Goal: Task Accomplishment & Management: Manage account settings

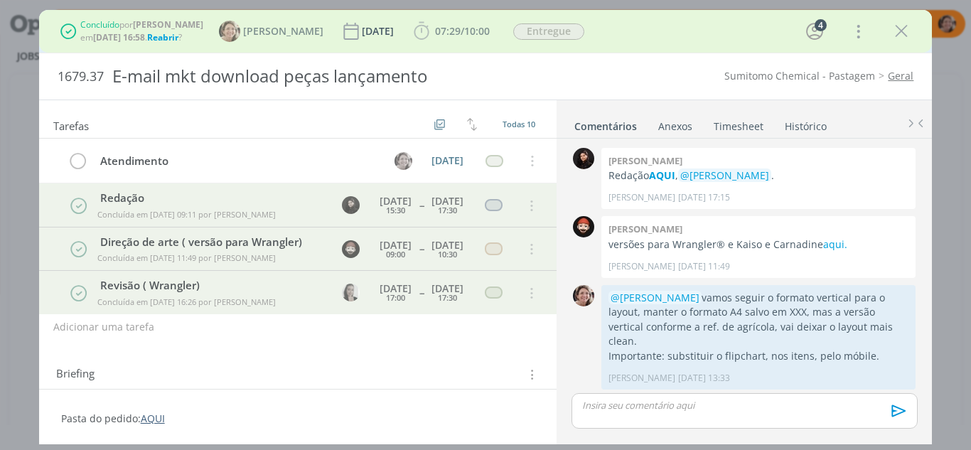
scroll to position [635, 0]
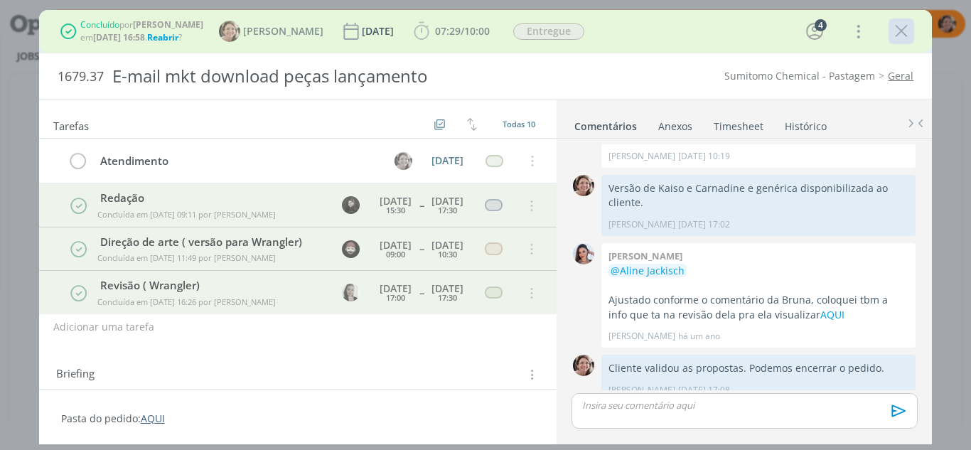
click at [897, 33] on icon "dialog" at bounding box center [900, 31] width 21 height 21
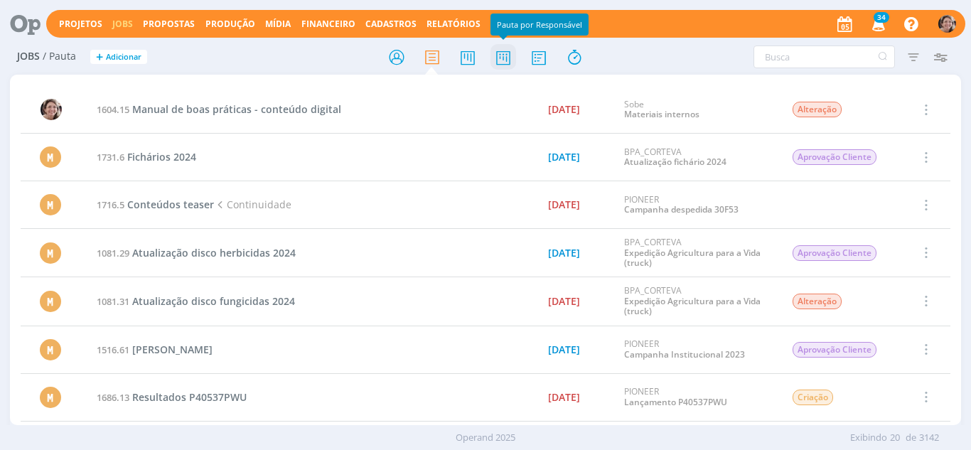
click at [502, 55] on icon at bounding box center [503, 57] width 26 height 28
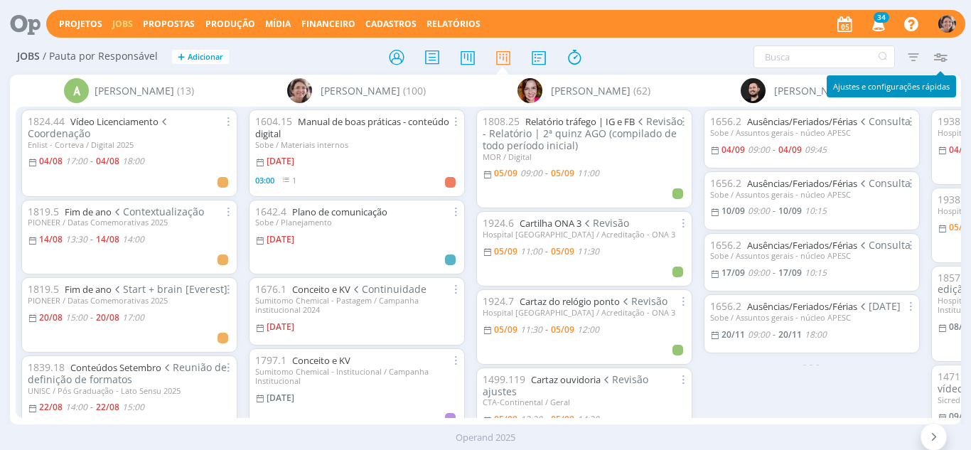
click at [941, 54] on icon "button" at bounding box center [940, 57] width 26 height 26
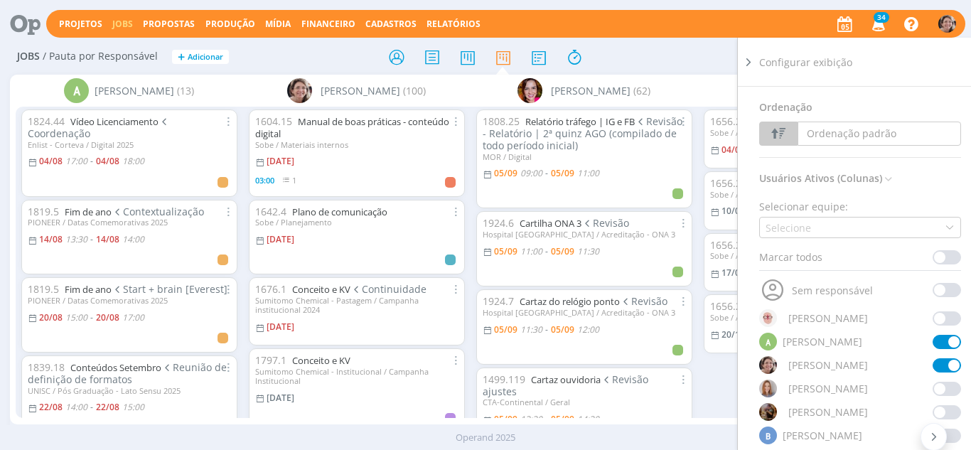
click at [946, 343] on span at bounding box center [946, 342] width 28 height 14
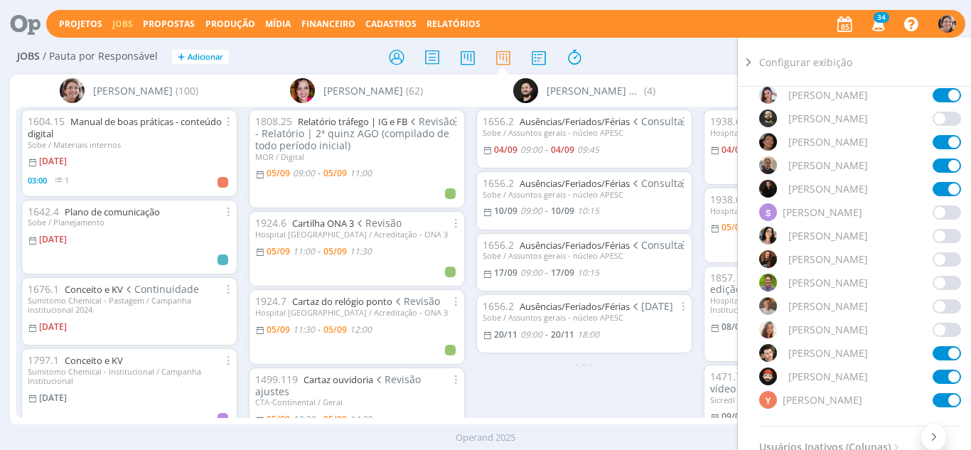
scroll to position [1464, 0]
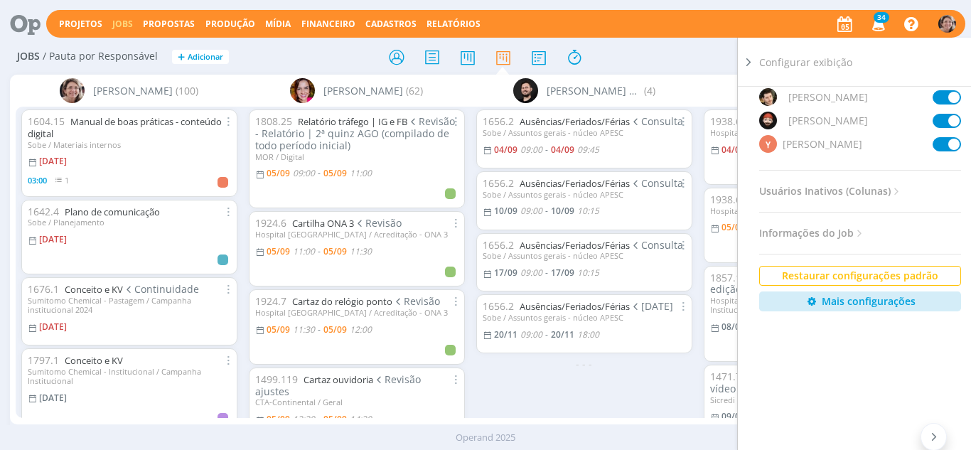
click at [948, 145] on span at bounding box center [946, 144] width 28 height 14
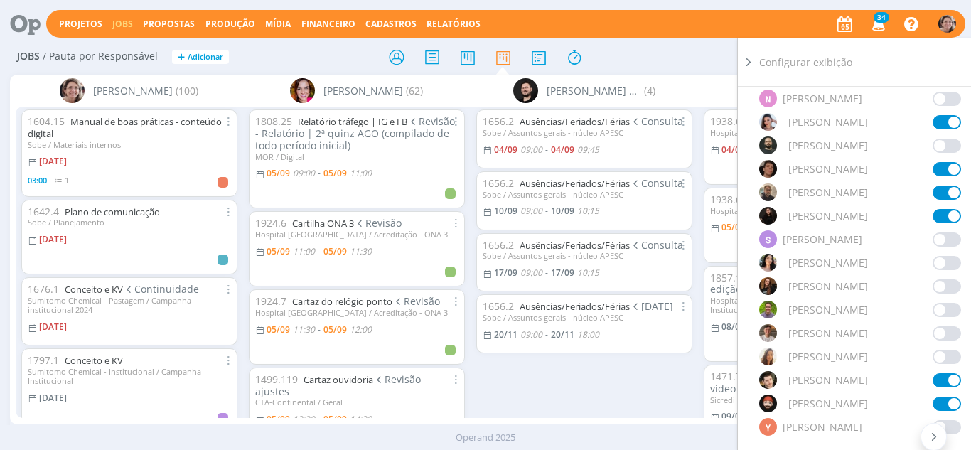
scroll to position [1180, 0]
click at [948, 172] on span at bounding box center [946, 170] width 28 height 14
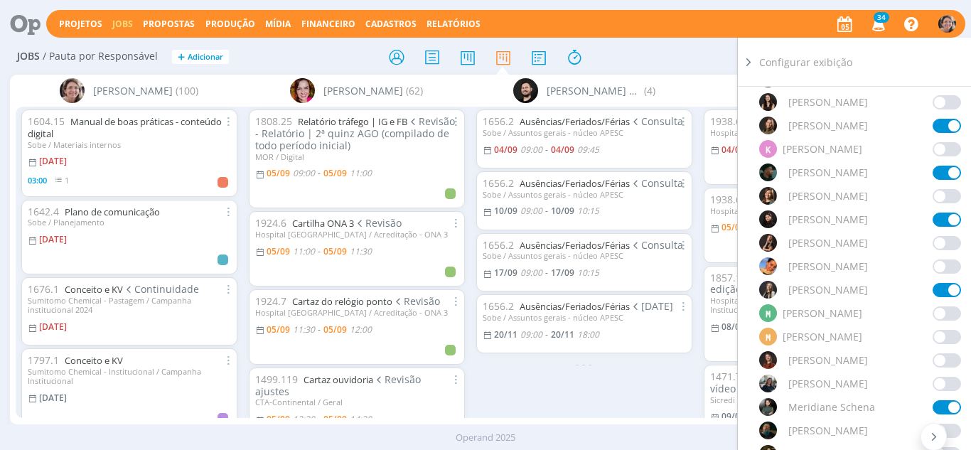
scroll to position [753, 0]
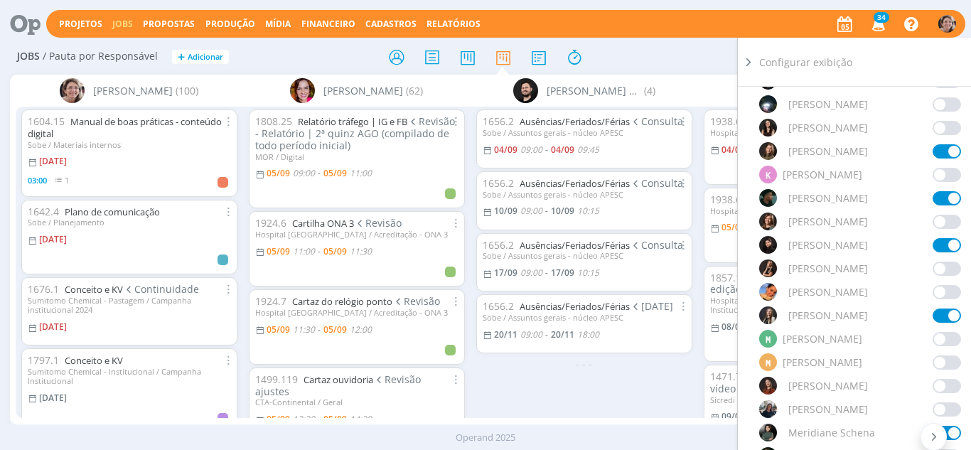
click at [945, 149] on span at bounding box center [946, 151] width 28 height 14
click at [688, 65] on div "Filtrar Filtrar Limpar Tipo Jobs e Tarefas Data Personalizado a Situação dos jo…" at bounding box center [802, 56] width 303 height 23
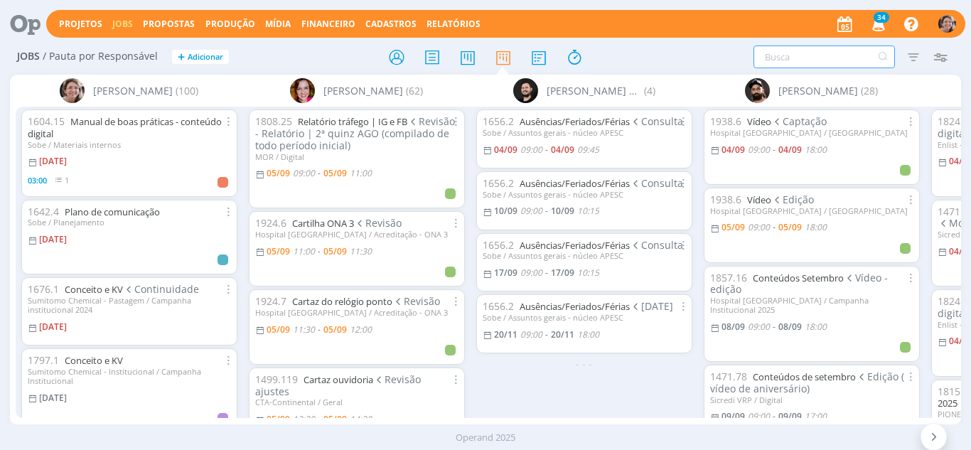
click at [809, 50] on input "text" at bounding box center [823, 56] width 141 height 23
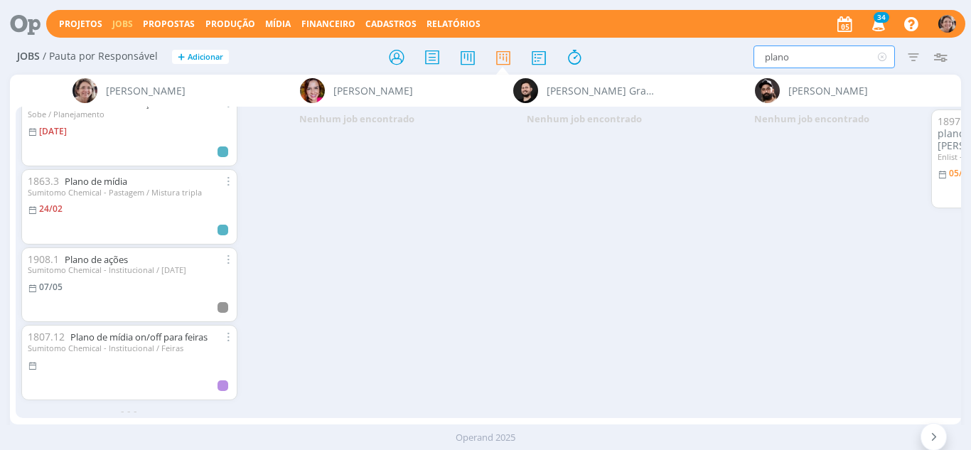
scroll to position [27, 0]
click at [85, 252] on link "Plano de ações" at bounding box center [96, 258] width 63 height 13
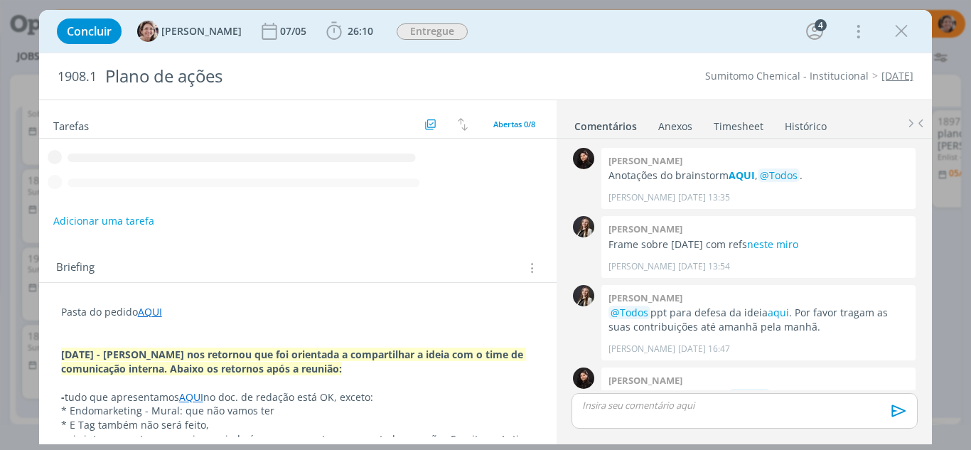
scroll to position [615, 0]
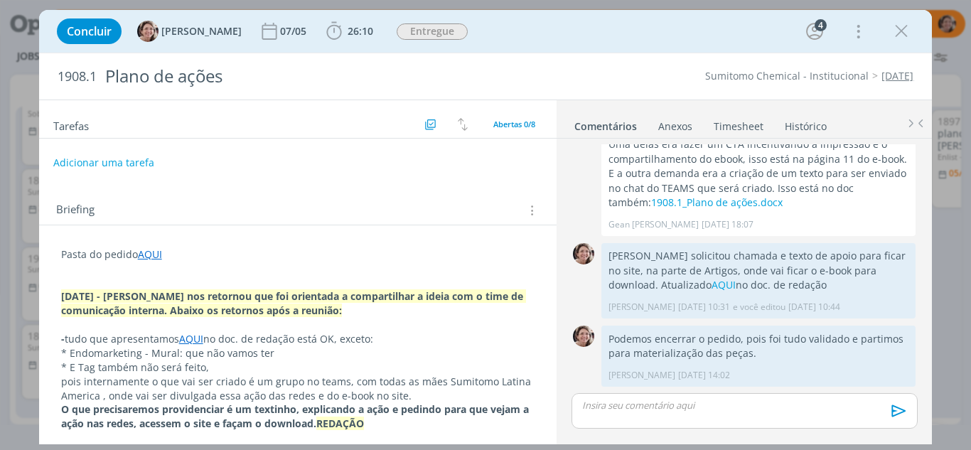
click at [734, 124] on link "Timesheet" at bounding box center [738, 123] width 51 height 21
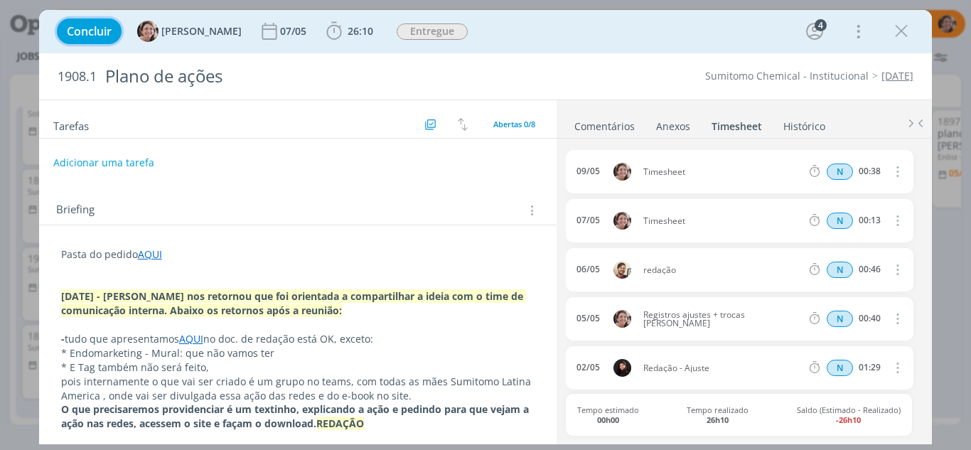
click at [91, 28] on span "Concluir" at bounding box center [89, 31] width 45 height 11
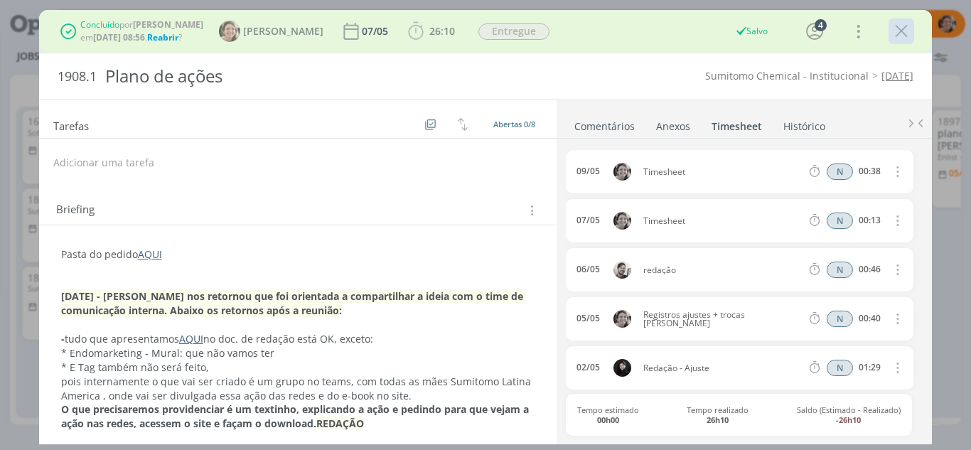
scroll to position [0, 0]
click at [909, 31] on icon "dialog" at bounding box center [900, 31] width 21 height 21
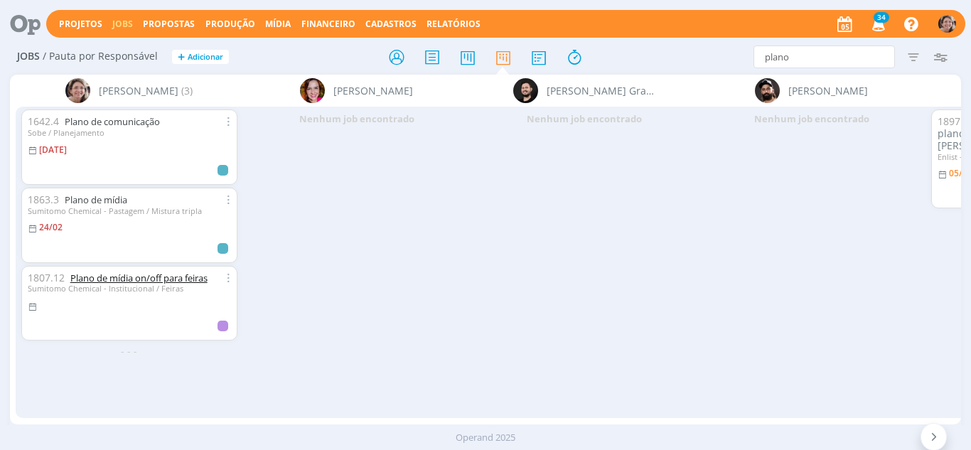
click at [134, 275] on link "Plano de mídia on/off para feiras" at bounding box center [138, 277] width 137 height 13
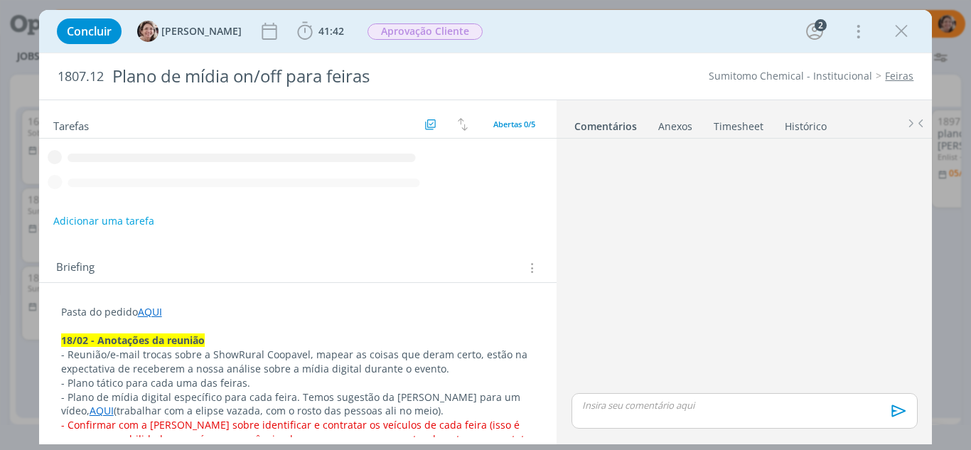
scroll to position [357, 0]
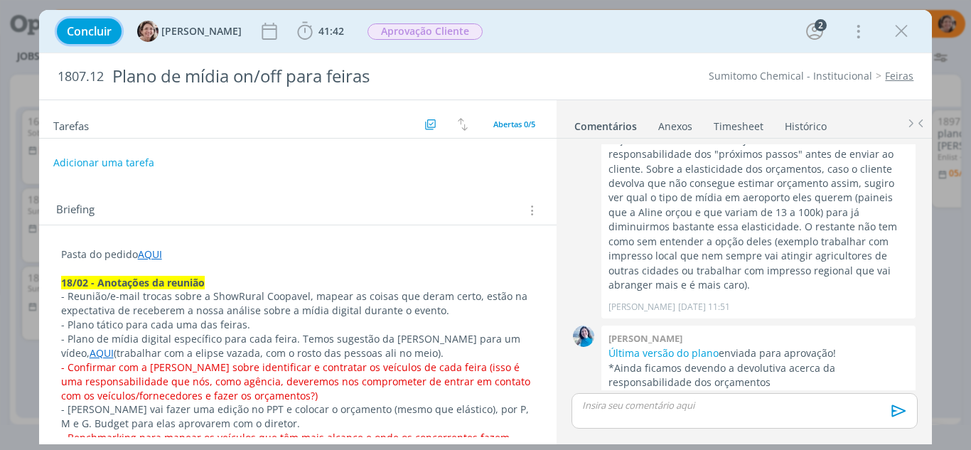
click at [98, 31] on span "Concluir" at bounding box center [89, 31] width 45 height 11
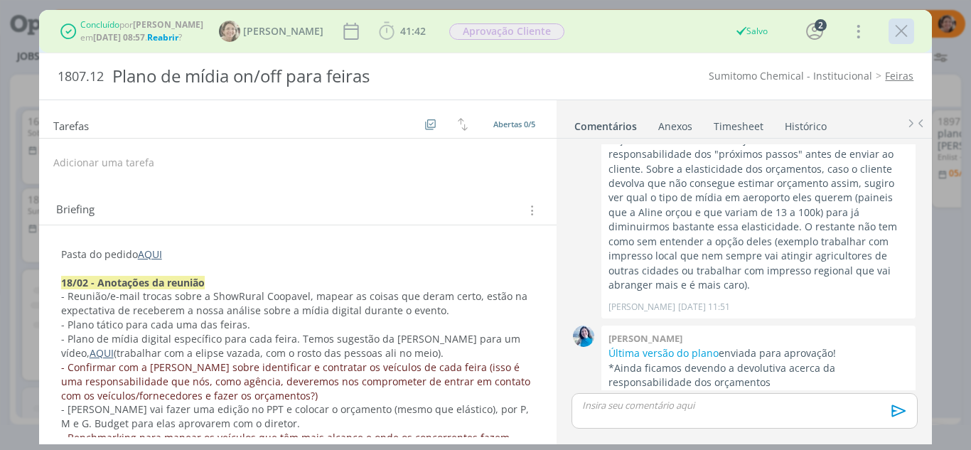
click at [897, 36] on icon "dialog" at bounding box center [900, 31] width 21 height 21
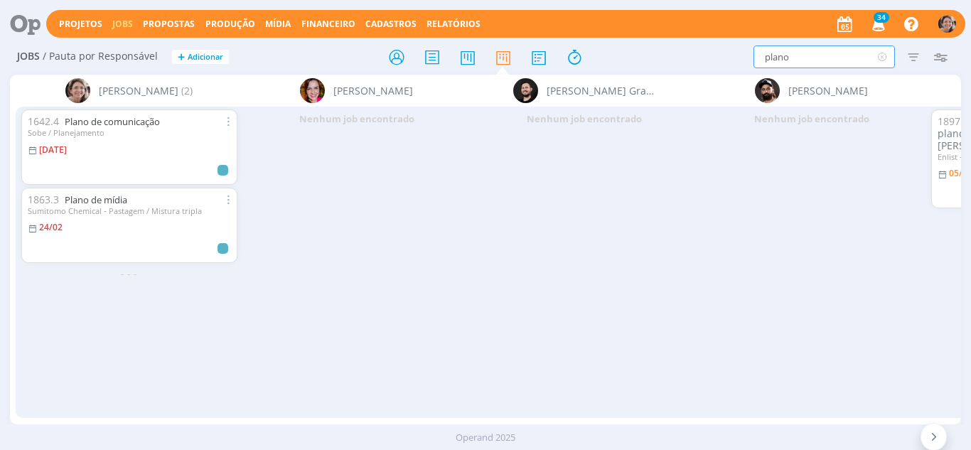
drag, startPoint x: 809, startPoint y: 59, endPoint x: 816, endPoint y: 52, distance: 10.0
click at [814, 55] on input "plano" at bounding box center [823, 56] width 141 height 23
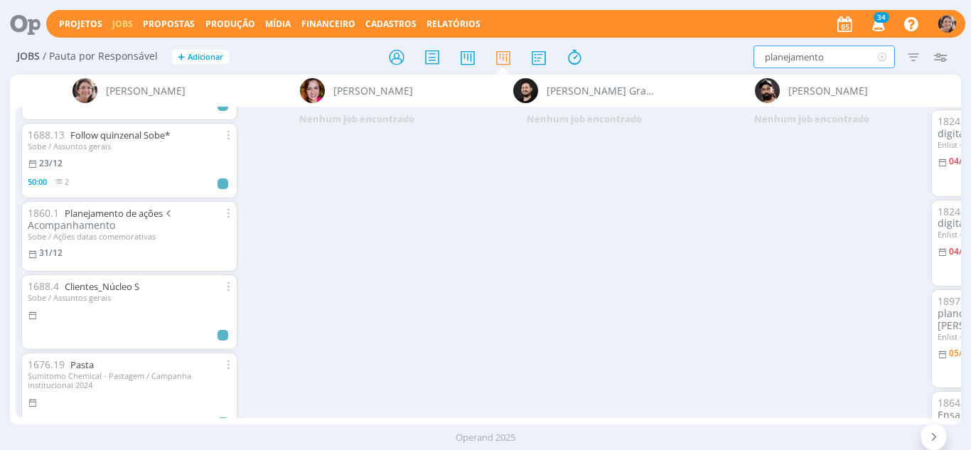
scroll to position [2558, 0]
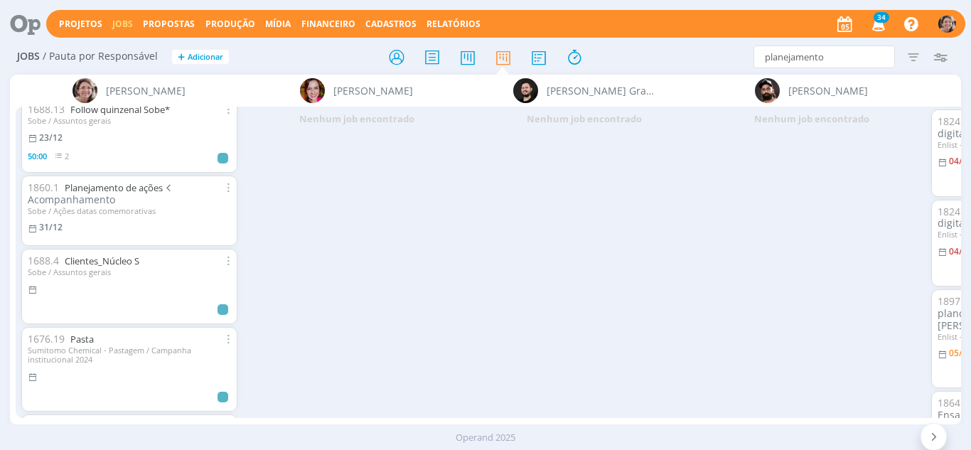
click at [85, 346] on div "Sumitomo Chemical - Pastagem / Campanha institucional 2024" at bounding box center [129, 354] width 203 height 18
click at [87, 339] on link "Pasta" at bounding box center [81, 339] width 23 height 13
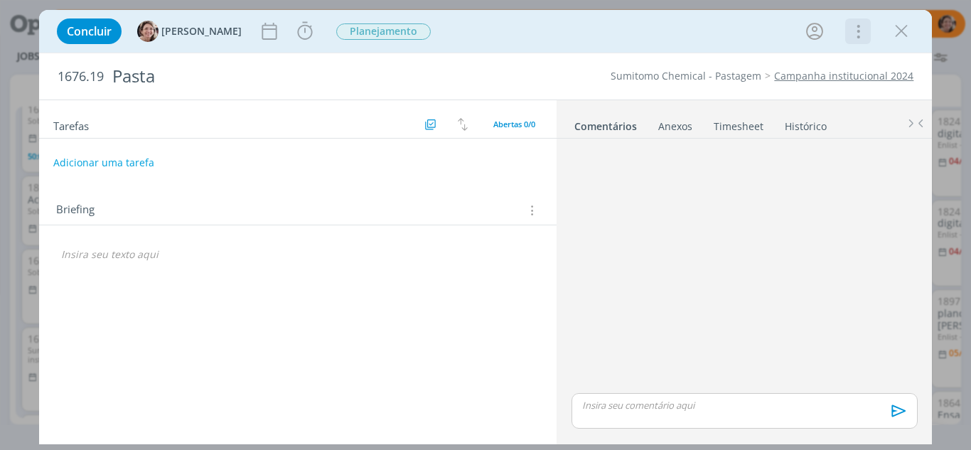
click at [863, 31] on icon "dialog" at bounding box center [857, 31] width 20 height 23
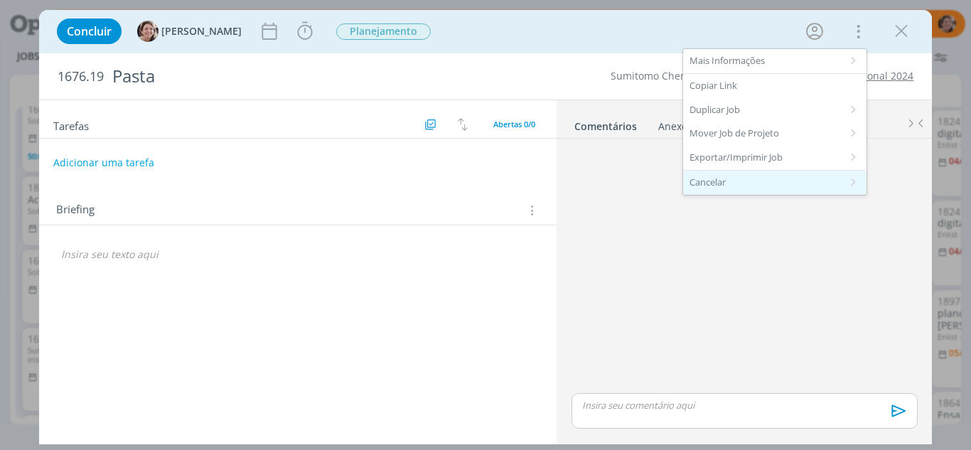
click at [753, 183] on div "Cancelar" at bounding box center [774, 183] width 183 height 24
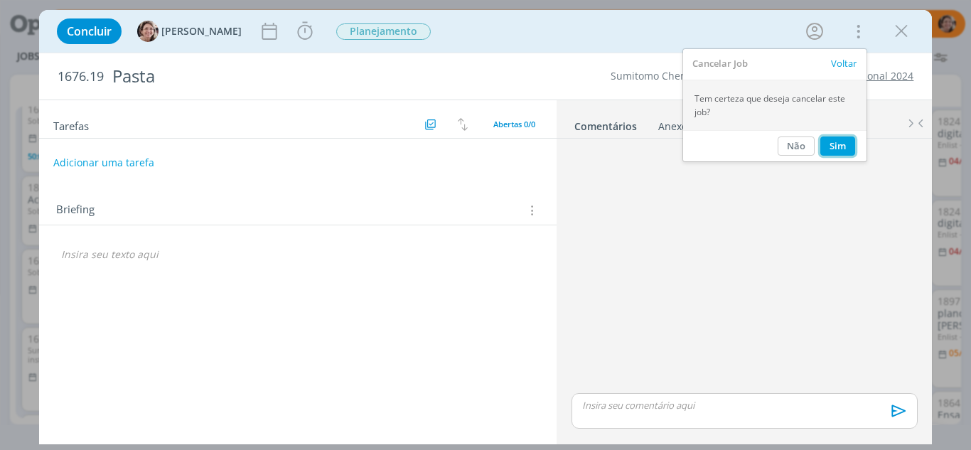
click at [850, 145] on button "Sim" at bounding box center [837, 145] width 35 height 19
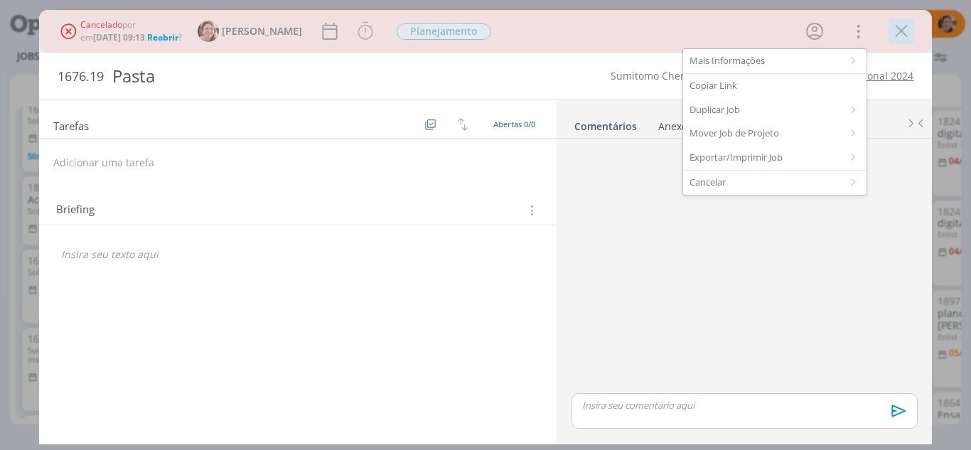
click at [900, 35] on icon "dialog" at bounding box center [900, 31] width 21 height 21
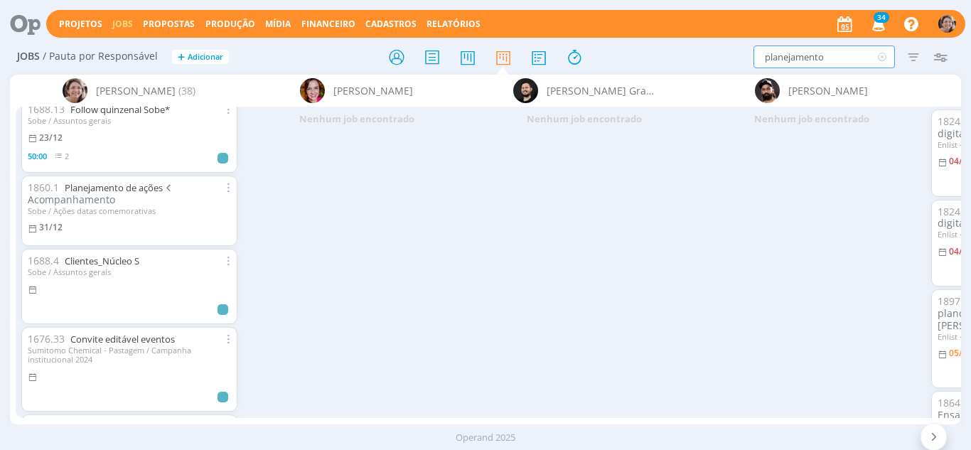
drag, startPoint x: 821, startPoint y: 63, endPoint x: 599, endPoint y: 74, distance: 222.7
click at [605, 85] on div "Jobs / Pauta por Responsável + Adicionar planejamento Filtrar Filtrar Limpar pl…" at bounding box center [485, 248] width 971 height 417
type input "mistura"
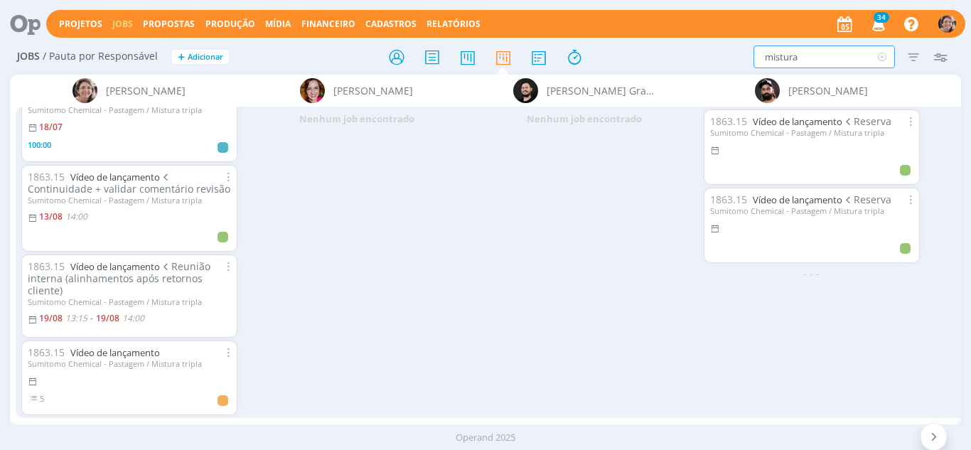
scroll to position [360, 0]
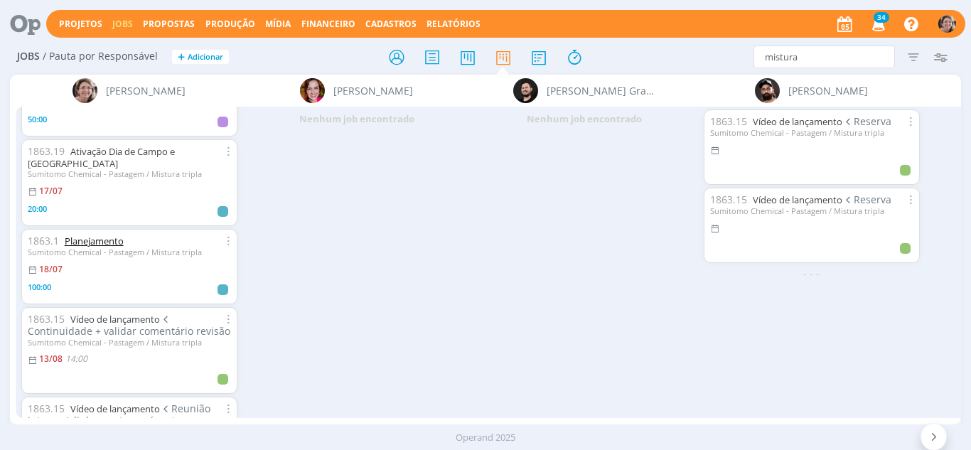
click at [114, 234] on link "Planejamento" at bounding box center [94, 240] width 59 height 13
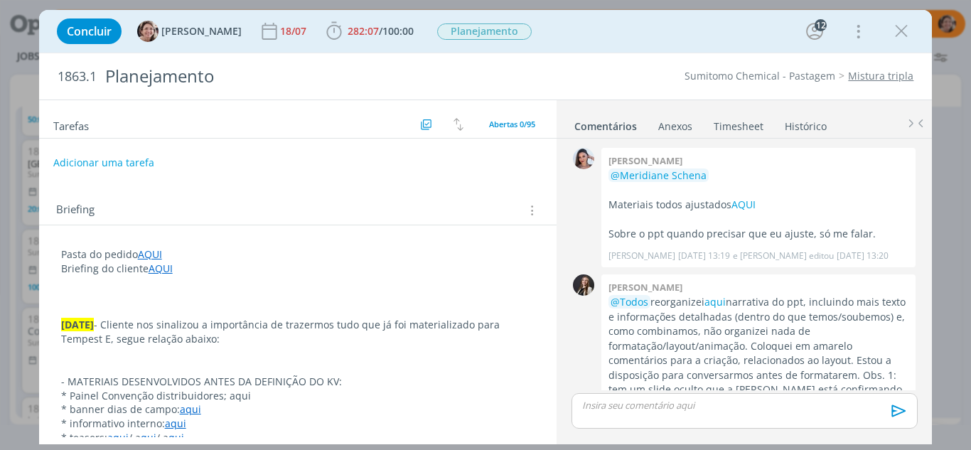
scroll to position [2049, 0]
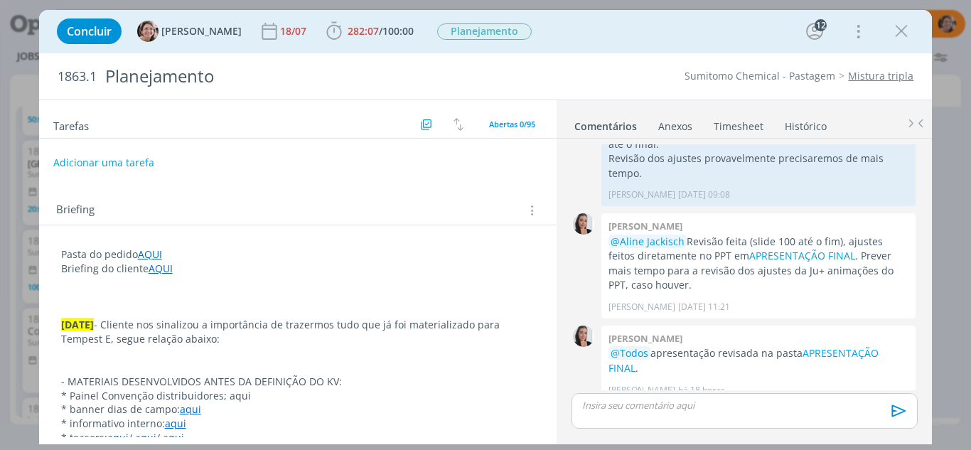
click at [181, 302] on p "dialog" at bounding box center [298, 296] width 474 height 14
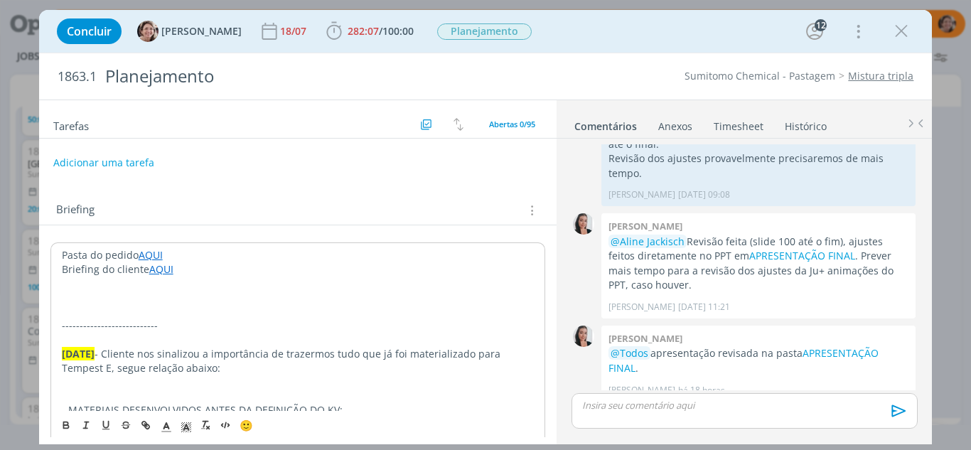
click at [131, 304] on p "dialog" at bounding box center [298, 311] width 473 height 14
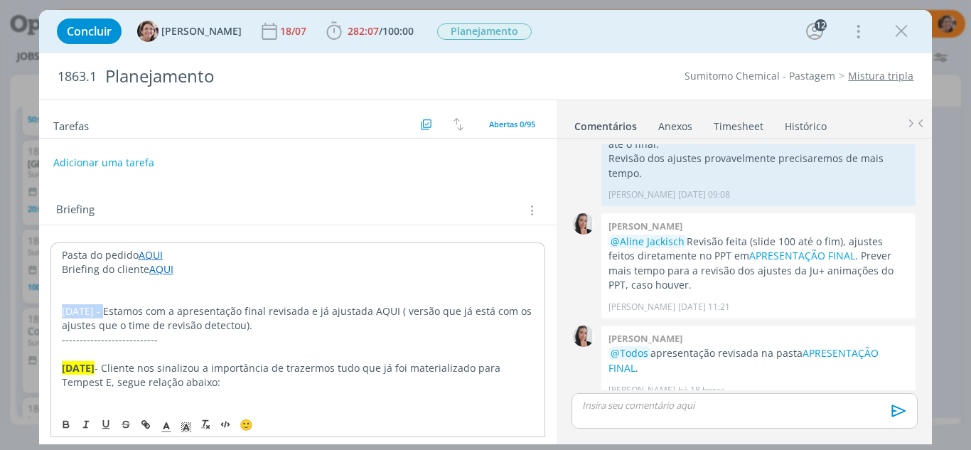
drag, startPoint x: 103, startPoint y: 313, endPoint x: 49, endPoint y: 316, distance: 54.1
click at [66, 422] on icon "dialog" at bounding box center [65, 424] width 11 height 11
click at [185, 424] on icon "dialog" at bounding box center [186, 426] width 13 height 13
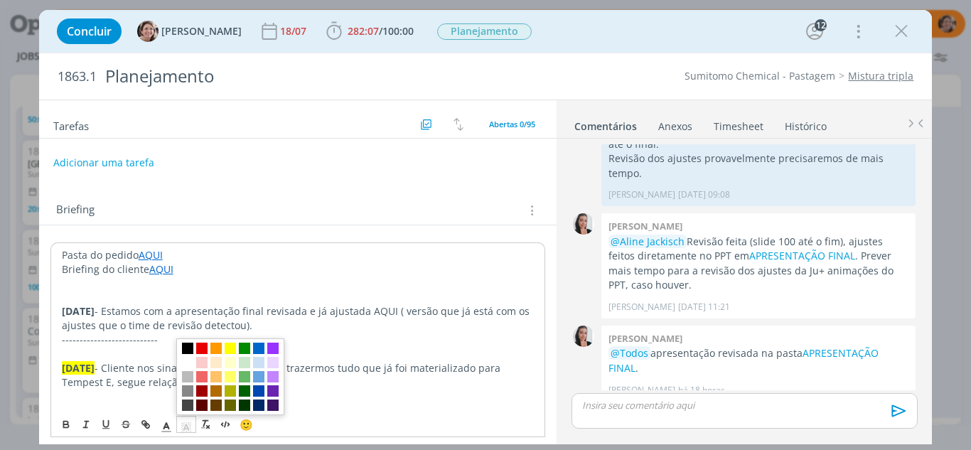
click at [233, 352] on span "dialog" at bounding box center [230, 348] width 11 height 11
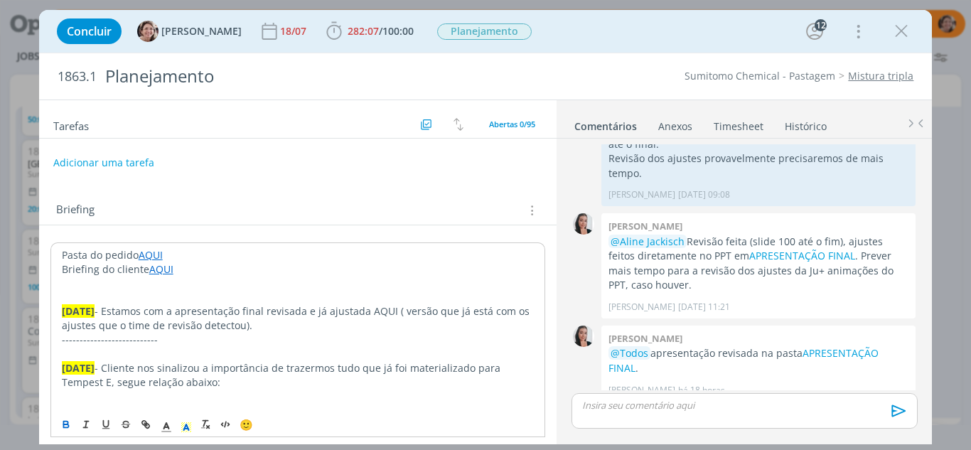
click at [231, 320] on p "05.09.25 - Estamos com a apresentação final revisada e já ajustada AQUI ( versã…" at bounding box center [298, 318] width 473 height 28
click at [254, 325] on p "05.09.25 - Estamos com a apresentação final revisada e já ajustada AQUI ( versã…" at bounding box center [298, 318] width 473 height 28
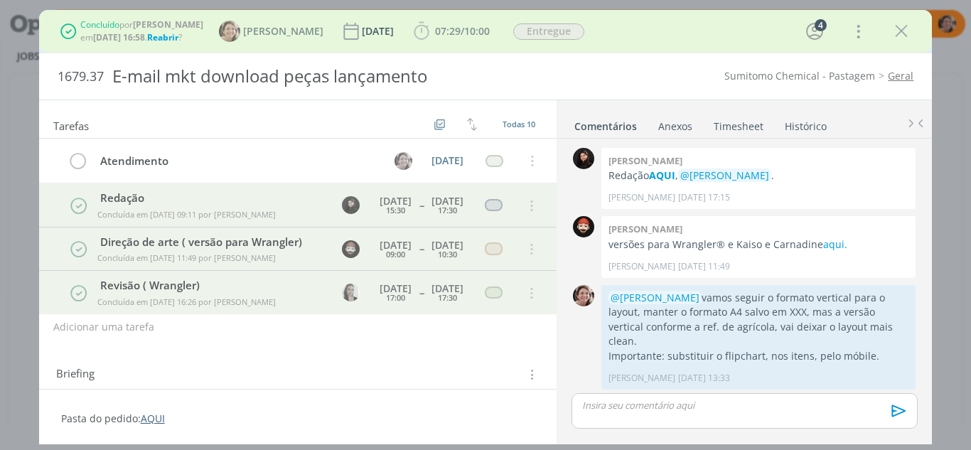
scroll to position [635, 0]
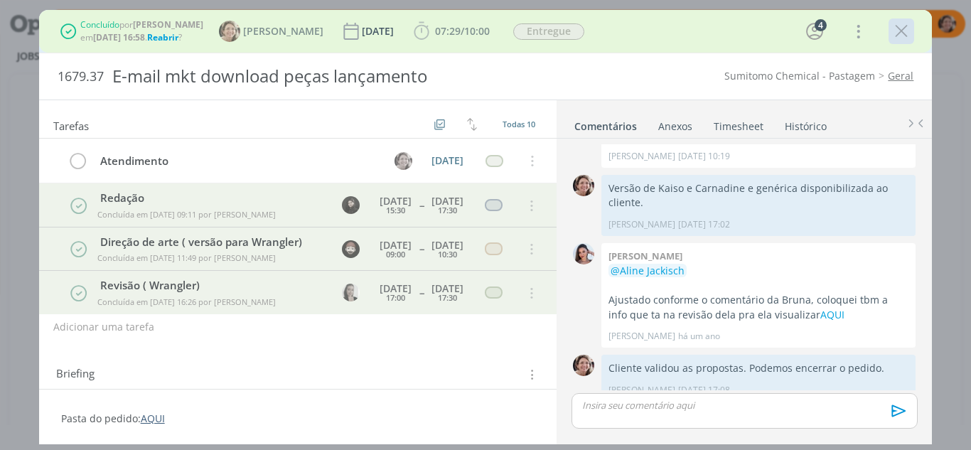
click at [905, 31] on icon "dialog" at bounding box center [900, 31] width 21 height 21
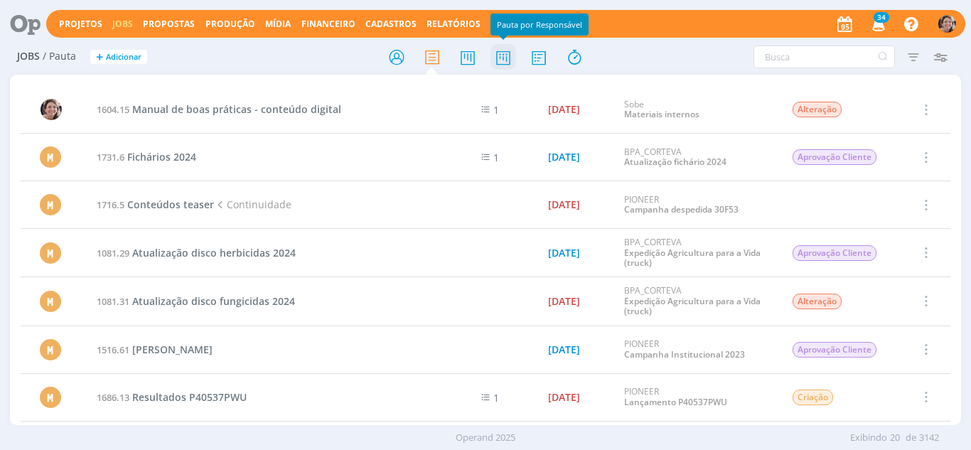
click at [500, 61] on icon at bounding box center [503, 57] width 26 height 28
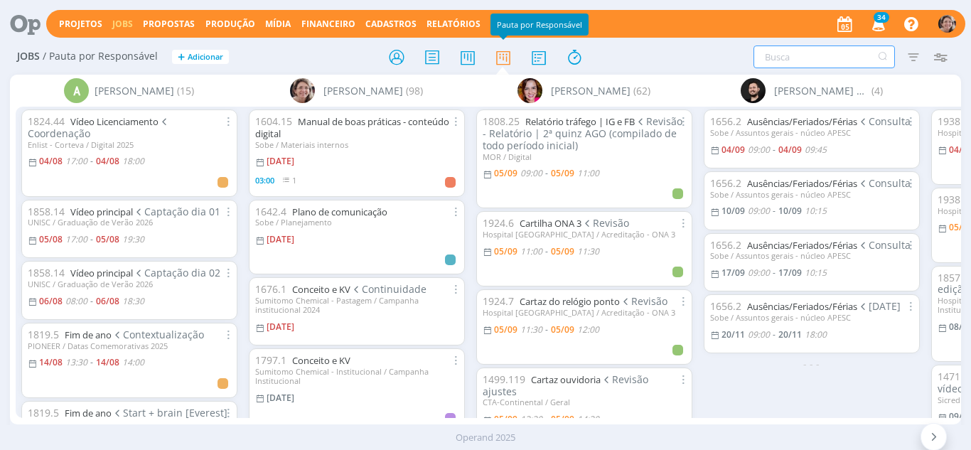
click at [789, 58] on input "text" at bounding box center [823, 56] width 141 height 23
type input "plataforma"
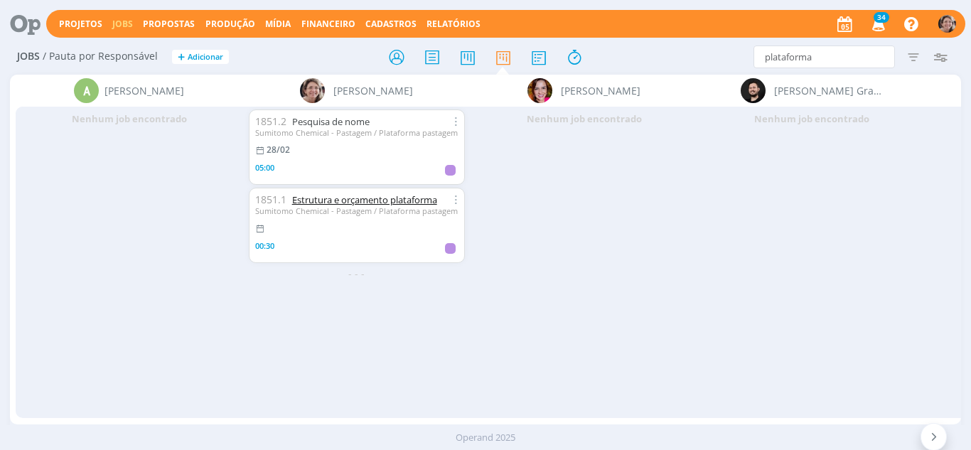
click at [343, 200] on link "Estrutura e orçamento plataforma" at bounding box center [364, 199] width 145 height 13
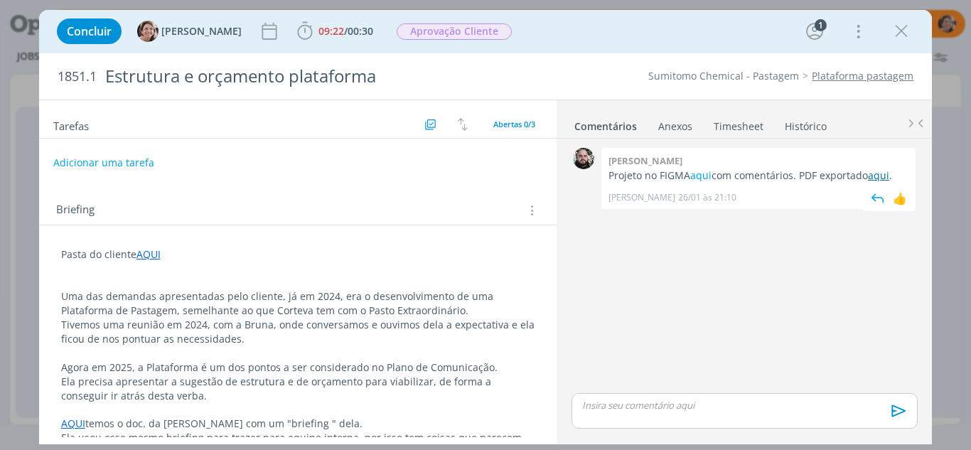
click at [876, 178] on link "aqui" at bounding box center [878, 175] width 21 height 14
click at [905, 36] on icon "dialog" at bounding box center [900, 31] width 21 height 21
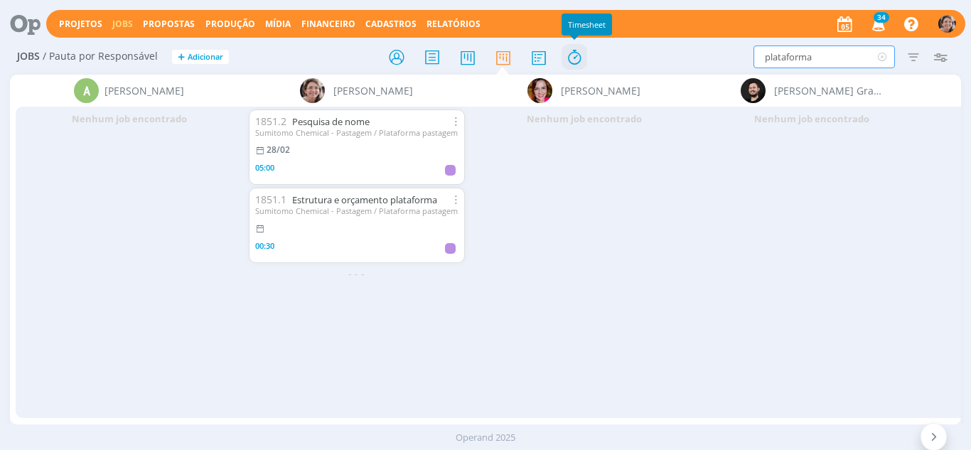
drag, startPoint x: 817, startPoint y: 55, endPoint x: 561, endPoint y: 55, distance: 256.5
click at [565, 54] on div "Jobs / Pauta por Responsável + Adicionar plataforma Filtrar Filtrar Limpar plat…" at bounding box center [485, 58] width 951 height 36
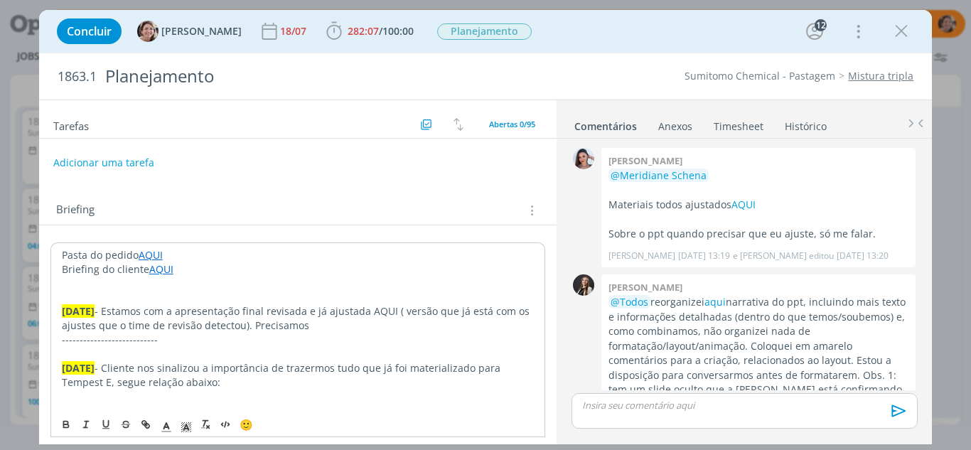
scroll to position [2049, 0]
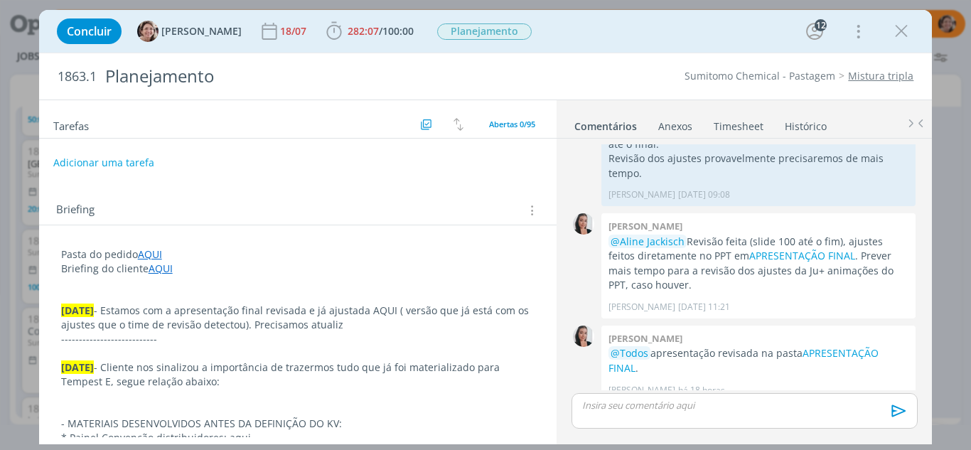
click at [346, 329] on p "[DATE] - Estamos com a apresentação final revisada e já ajustada AQUI ( versão …" at bounding box center [298, 317] width 474 height 28
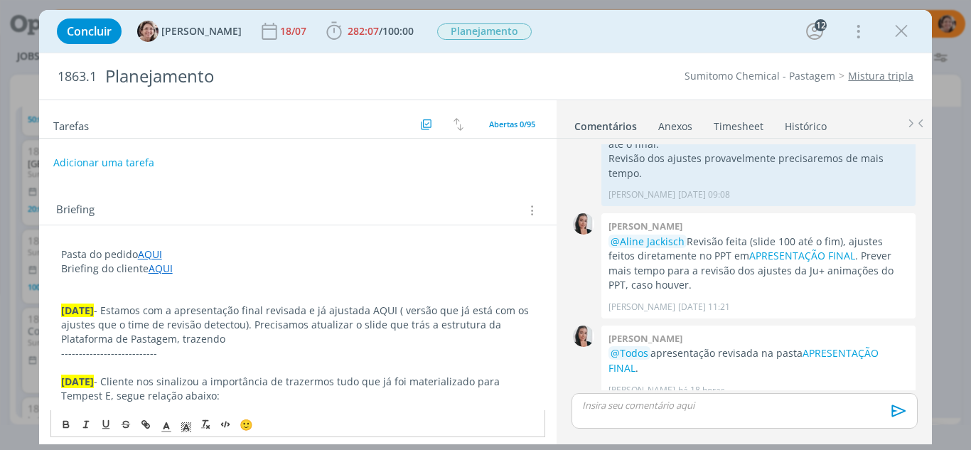
click at [206, 338] on p "[DATE] - Estamos com a apresentação final revisada e já ajustada AQUI ( versão …" at bounding box center [298, 324] width 474 height 43
click at [274, 342] on p "[DATE] - Estamos com a apresentação final revisada e já ajustada AQUI ( versão …" at bounding box center [298, 324] width 474 height 43
drag, startPoint x: 283, startPoint y: 341, endPoint x: 254, endPoint y: 343, distance: 28.5
click at [254, 343] on p "[DATE] - Estamos com a apresentação final revisada e já ajustada AQUI ( versão …" at bounding box center [298, 324] width 474 height 43
click at [148, 427] on icon "dialog" at bounding box center [145, 424] width 11 height 11
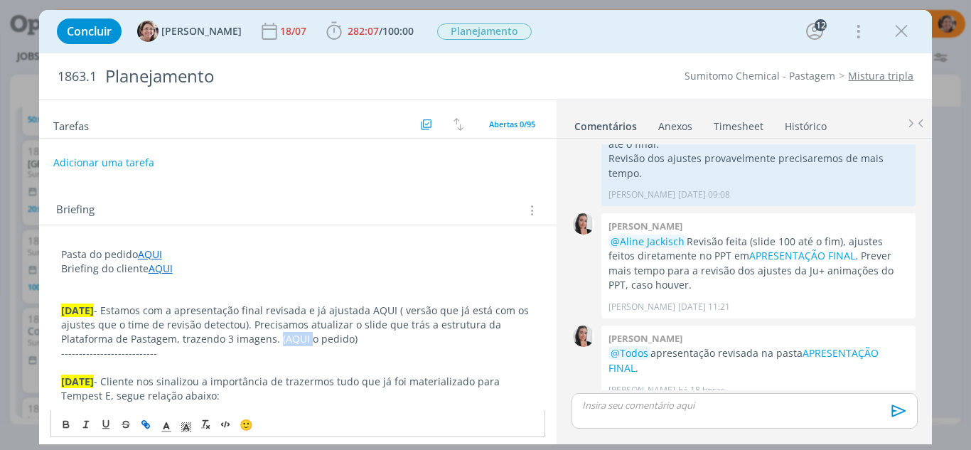
type input "(AQUI"
paste input "https://app4.operand.com.br/jobs/12808"
click at [345, 367] on link "dialog" at bounding box center [337, 366] width 41 height 14
drag, startPoint x: 403, startPoint y: 307, endPoint x: 373, endPoint y: 311, distance: 30.1
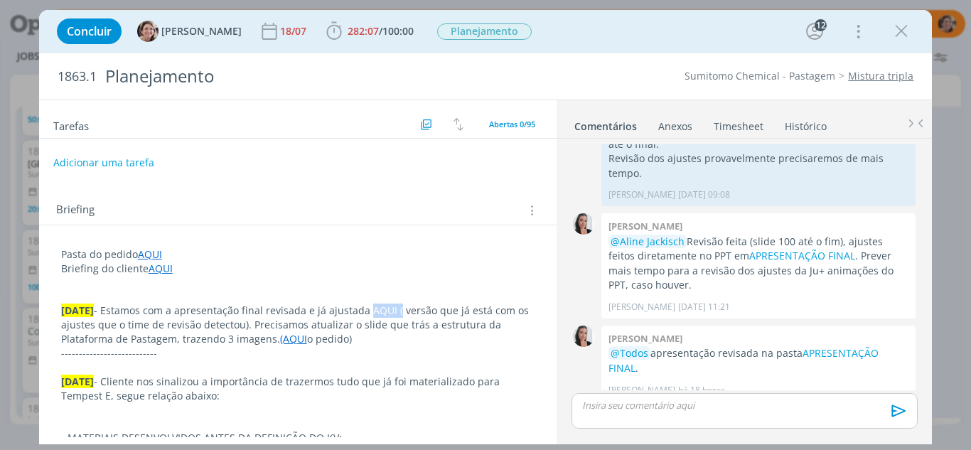
click at [372, 311] on p "05.09.25 - Estamos com a apresentação final revisada e já ajustada AQUI ( versã…" at bounding box center [298, 324] width 474 height 43
drag, startPoint x: 421, startPoint y: 362, endPoint x: 427, endPoint y: 355, distance: 9.6
drag, startPoint x: 397, startPoint y: 313, endPoint x: 374, endPoint y: 313, distance: 22.0
click at [374, 313] on p "05.09.25 - Estamos com a apresentação final revisada e já ajustada AQUI ( versã…" at bounding box center [298, 325] width 473 height 43
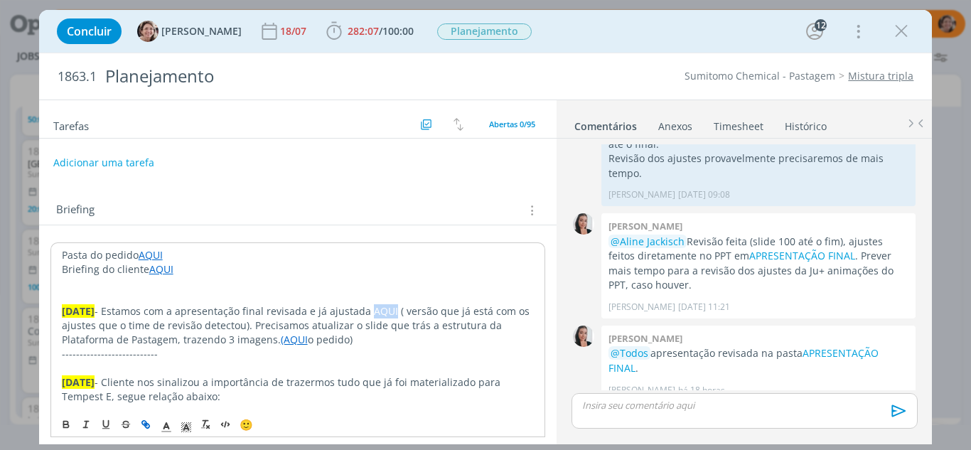
click at [148, 424] on icon "dialog" at bounding box center [147, 426] width 4 height 4
type input "AQUI"
paste input "https://sobeae.sharepoint.com/:f:/s/SOBEAE/EhGPDVfb12VMmSMoMPifLvQBsesQo2A5hoiN…"
type input "https://sobeae.sharepoint.com/:f:/s/SOBEAE/EhGPDVfb12VMmSMoMPifLvQBsesQo2A5hoiN…"
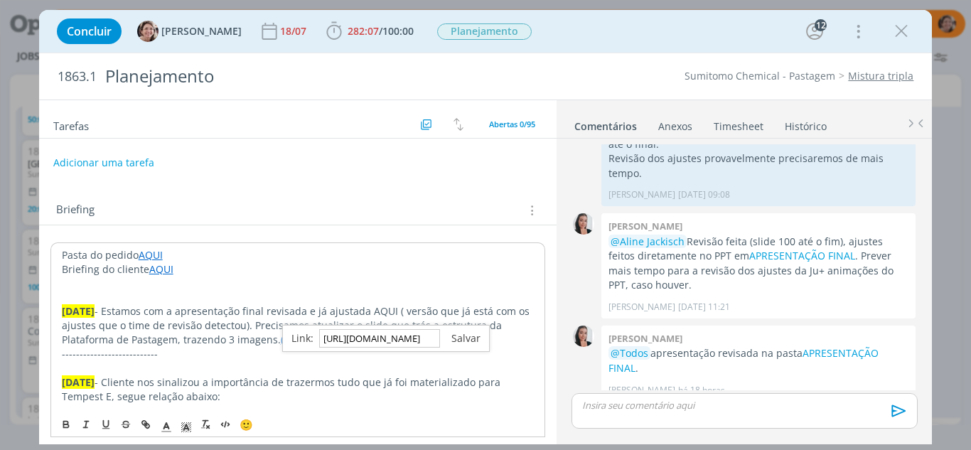
scroll to position [0, 0]
click at [458, 337] on link "dialog" at bounding box center [460, 338] width 41 height 14
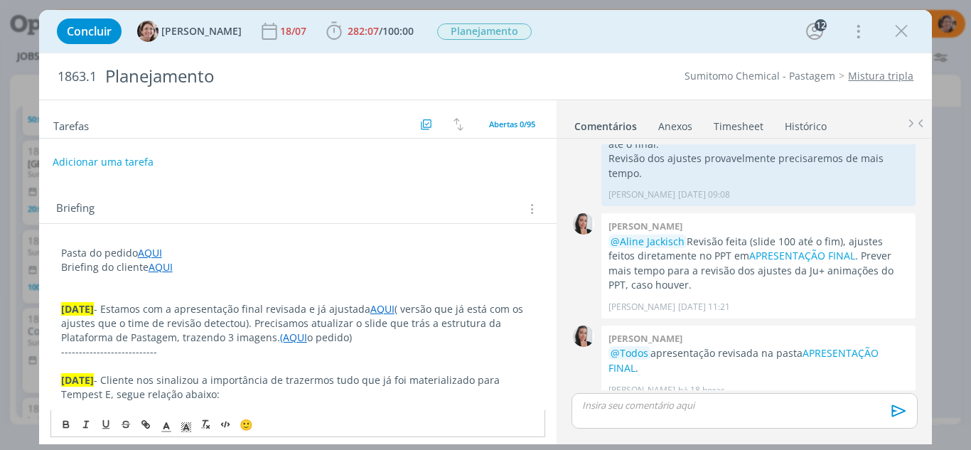
click at [106, 163] on button "Adicionar uma tarefa" at bounding box center [103, 162] width 101 height 24
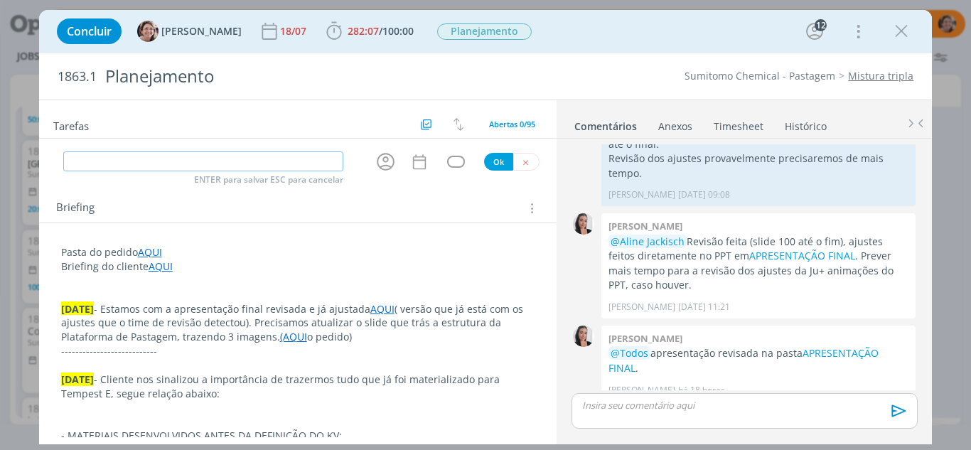
click at [106, 163] on input "dialog" at bounding box center [203, 161] width 281 height 20
click at [823, 346] on link "APRESENTAÇÃO FINAL" at bounding box center [743, 360] width 270 height 28
click at [323, 33] on icon "dialog" at bounding box center [333, 31] width 21 height 21
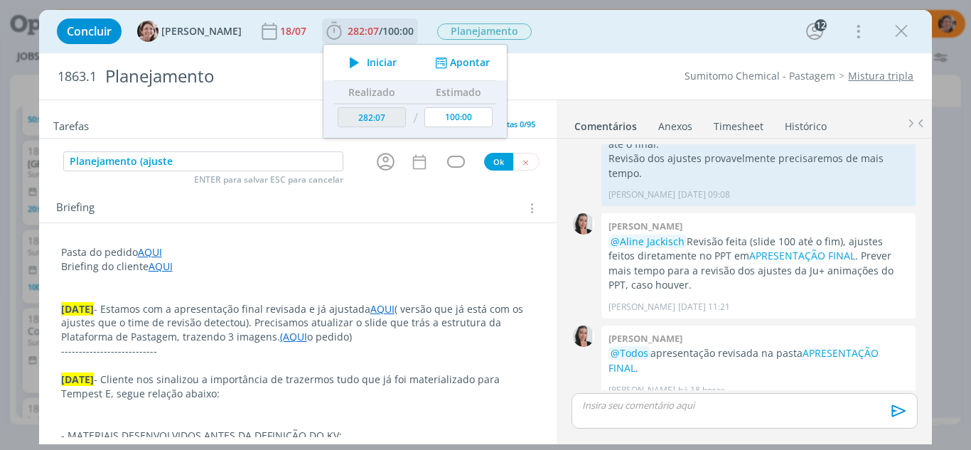
click at [367, 66] on span "Iniciar" at bounding box center [382, 63] width 30 height 10
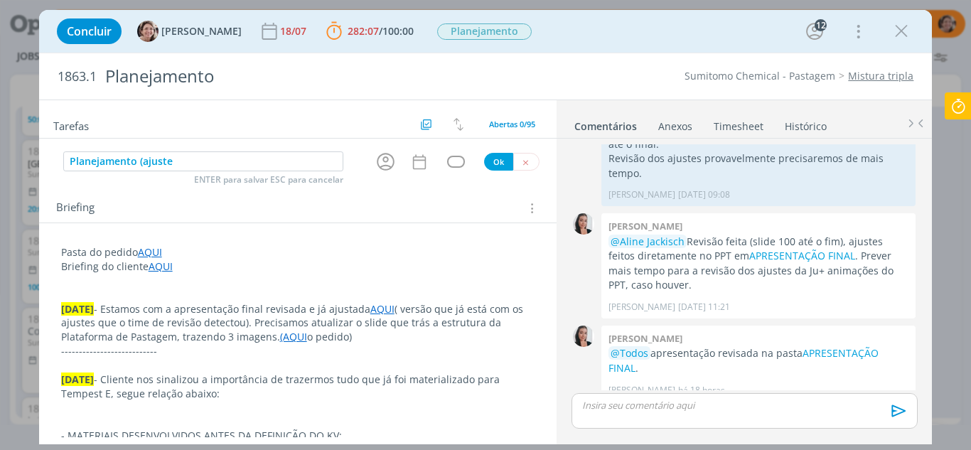
click at [150, 338] on p "05.09.25 - Estamos com a apresentação final revisada e já ajustada AQUI ( versã…" at bounding box center [298, 323] width 474 height 43
click at [164, 335] on p "05.09.25 - Estamos com a apresentação final revisada e já ajustada AQUI ( versã…" at bounding box center [298, 323] width 474 height 43
click at [394, 358] on p "dialog" at bounding box center [298, 365] width 474 height 14
click at [208, 159] on input "Planejamento (ajuste" at bounding box center [203, 161] width 281 height 20
type input "Planejamento (ajuste slide 28 PPT)"
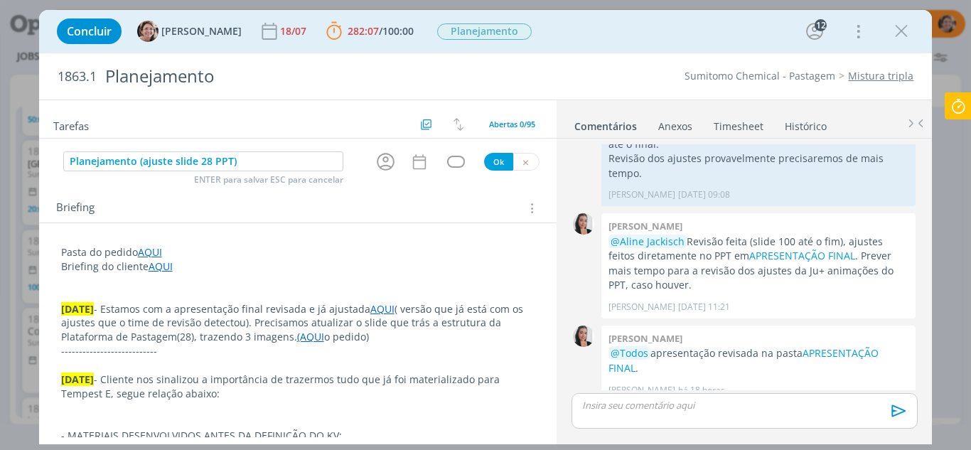
click at [392, 161] on div "dialog" at bounding box center [388, 161] width 28 height 23
click at [374, 161] on icon "dialog" at bounding box center [385, 162] width 22 height 22
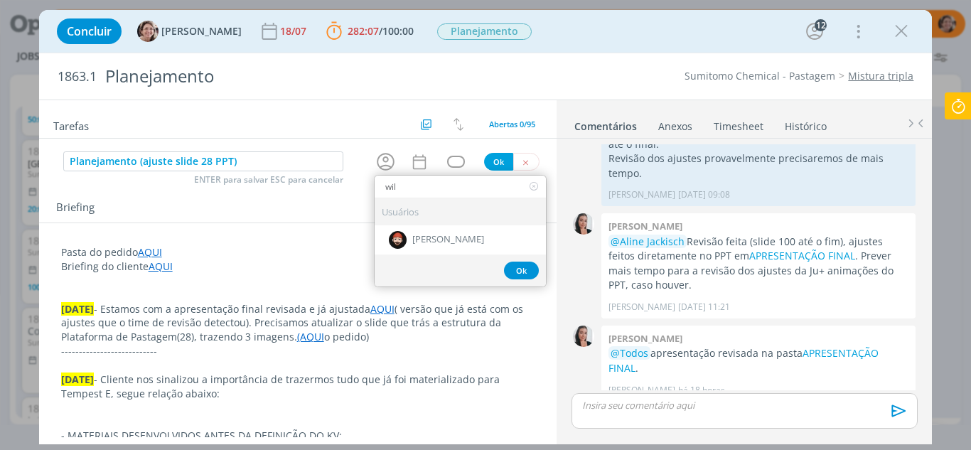
type input "wil"
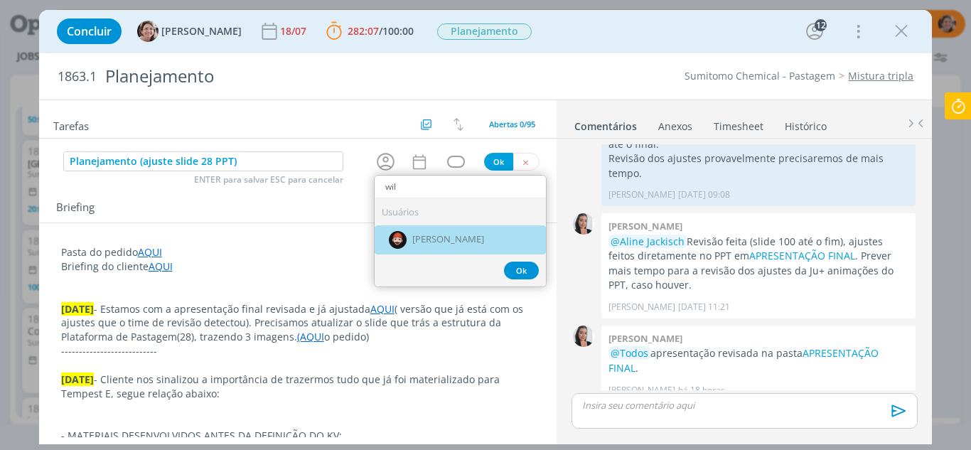
click at [443, 242] on span "[PERSON_NAME]" at bounding box center [448, 239] width 72 height 11
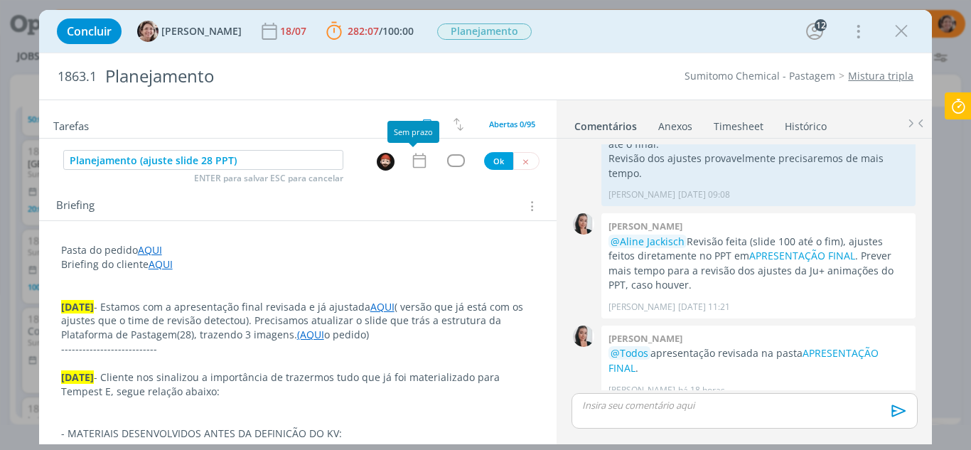
click at [414, 162] on icon "dialog" at bounding box center [419, 160] width 18 height 18
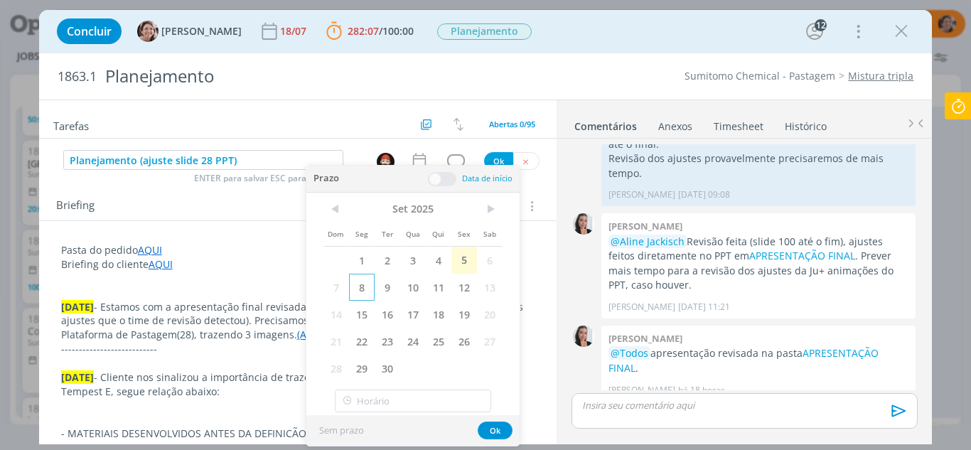
click at [354, 284] on span "8" at bounding box center [362, 287] width 26 height 27
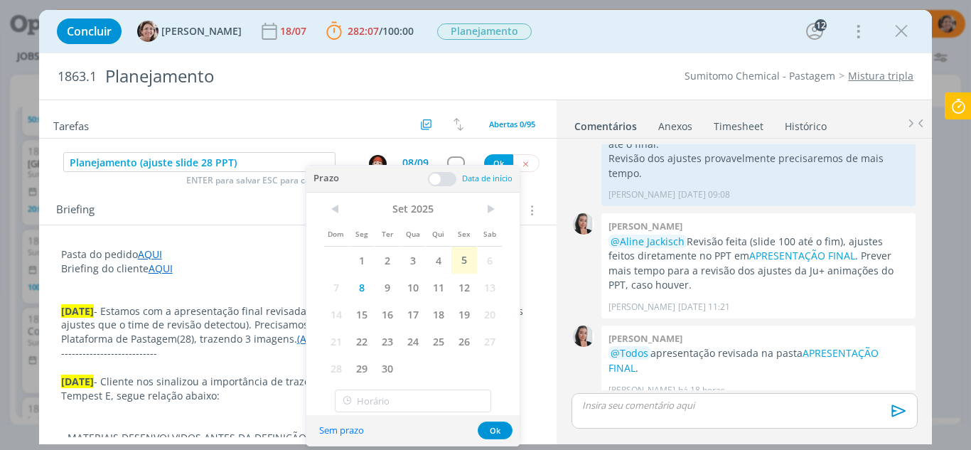
click at [435, 176] on span at bounding box center [442, 179] width 28 height 14
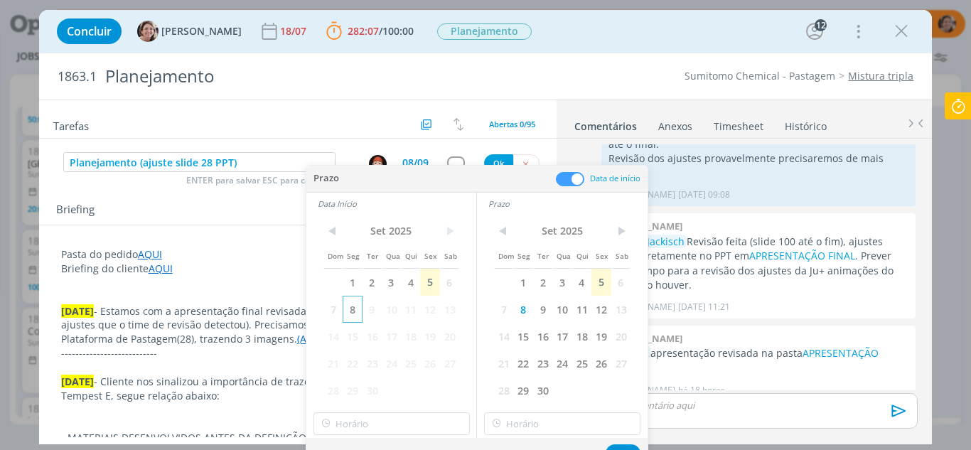
click at [356, 315] on span "8" at bounding box center [352, 309] width 19 height 27
click at [381, 420] on input "10:00" at bounding box center [391, 423] width 156 height 23
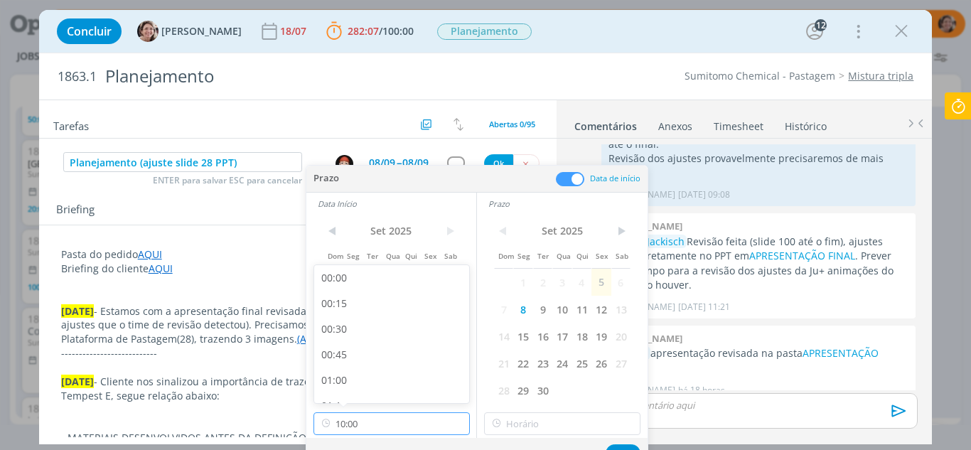
scroll to position [915, 0]
click at [342, 285] on div "09:00" at bounding box center [393, 284] width 159 height 26
type input "09:00"
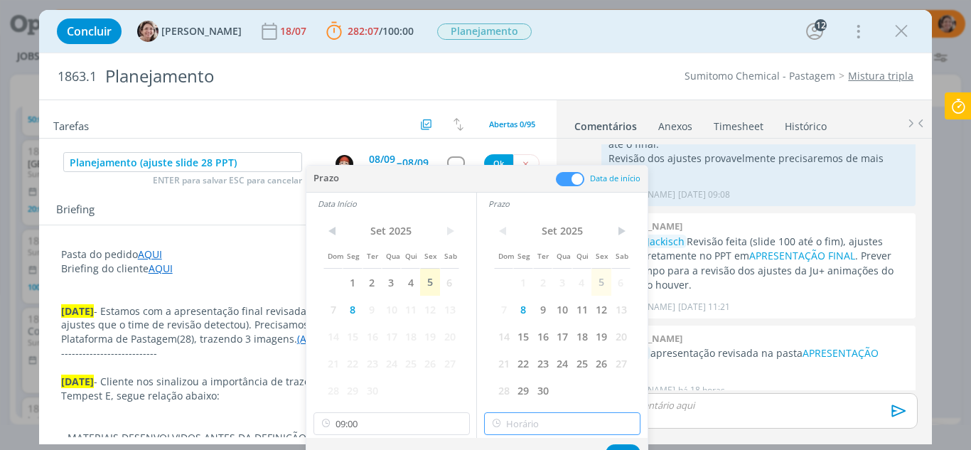
type input "10:00"
click at [541, 422] on input "10:00" at bounding box center [562, 423] width 156 height 23
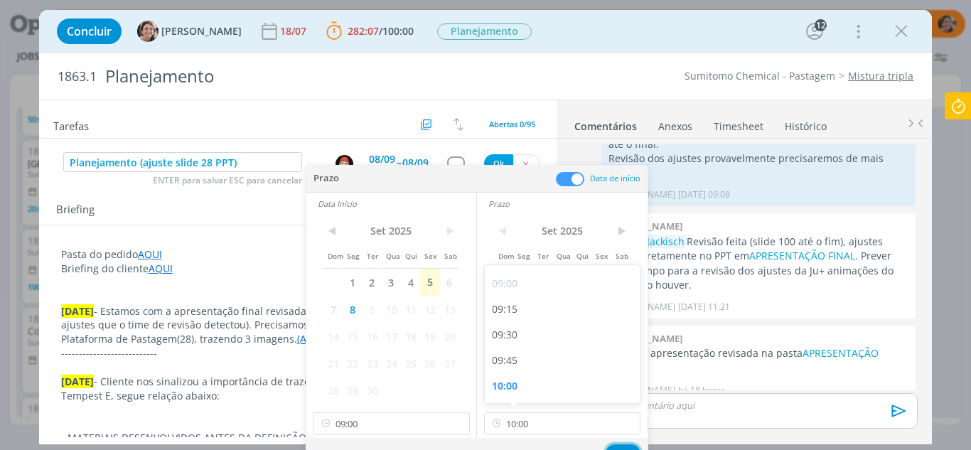
click at [622, 444] on button "Ok" at bounding box center [622, 453] width 35 height 18
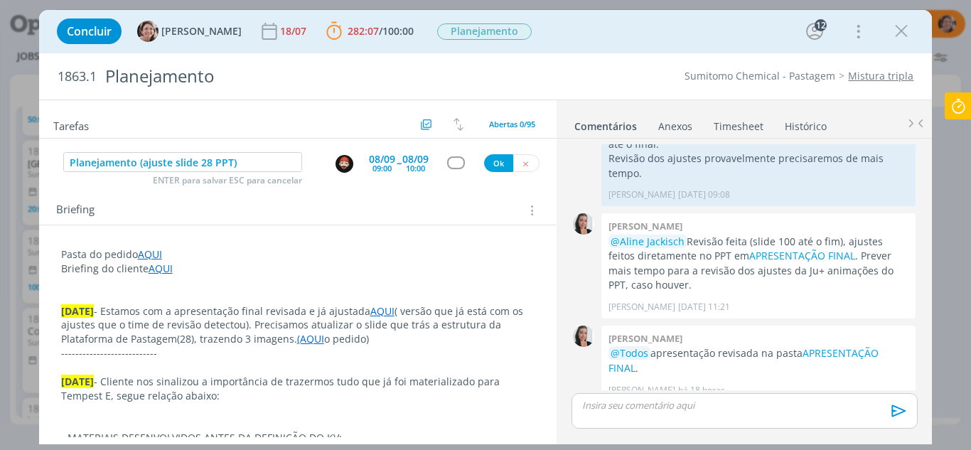
click at [450, 162] on div "dialog" at bounding box center [456, 162] width 18 height 12
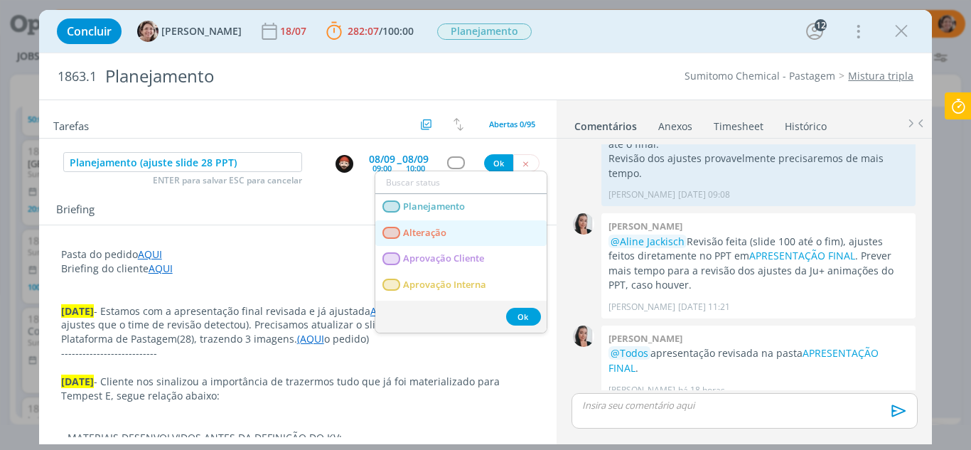
drag, startPoint x: 457, startPoint y: 230, endPoint x: 463, endPoint y: 215, distance: 15.3
click at [458, 227] on link "Alteração" at bounding box center [460, 233] width 171 height 26
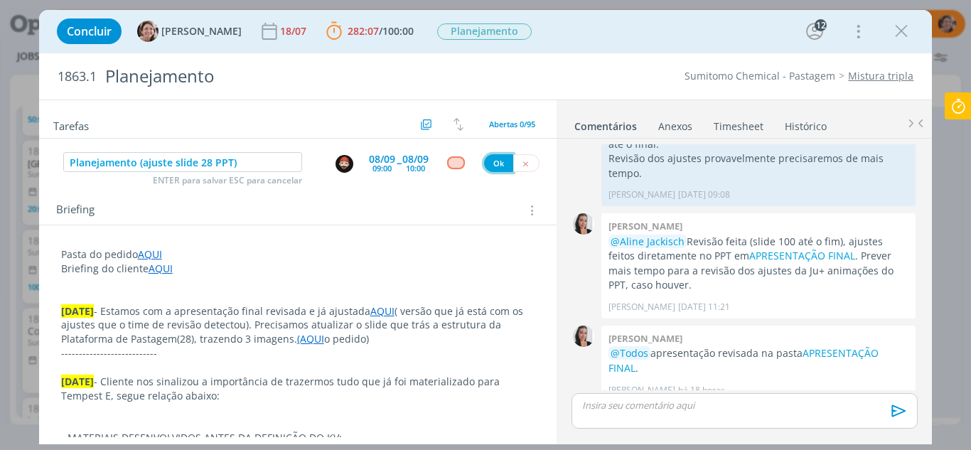
click at [495, 159] on button "Ok" at bounding box center [498, 163] width 29 height 18
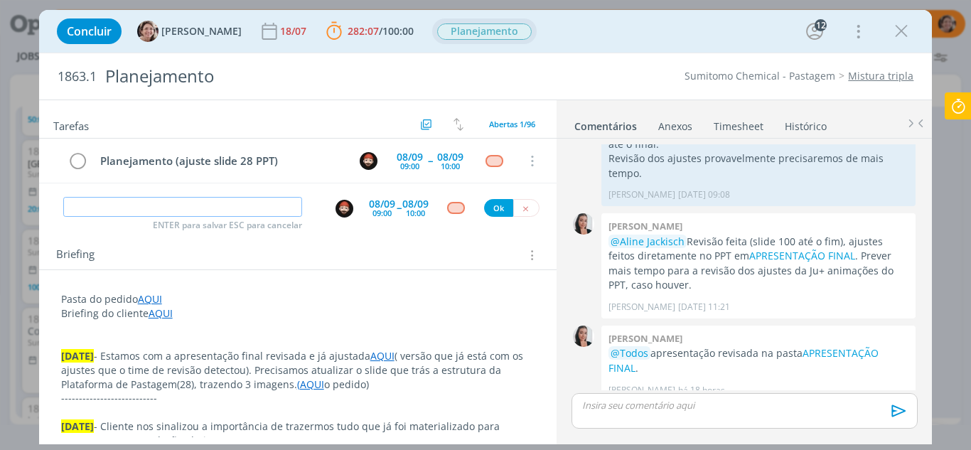
click at [464, 33] on span "Planejamento" at bounding box center [484, 31] width 95 height 16
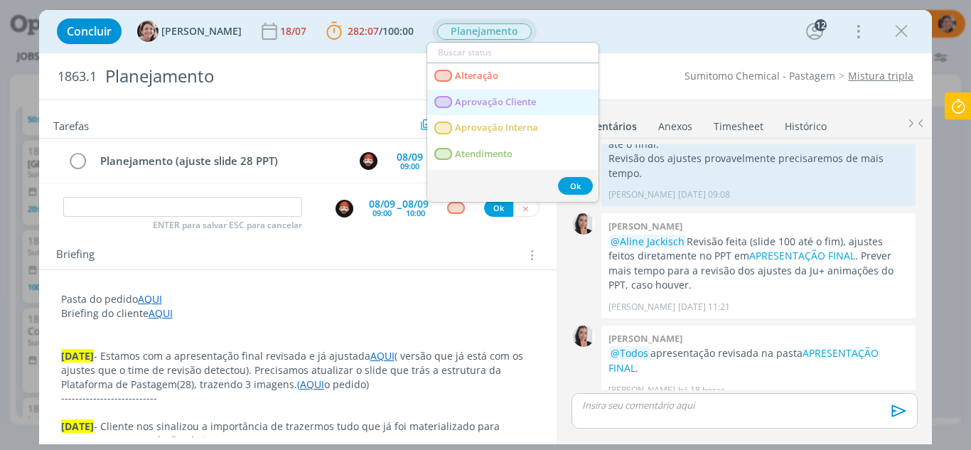
click at [505, 100] on span "Aprovação Cliente" at bounding box center [495, 102] width 81 height 11
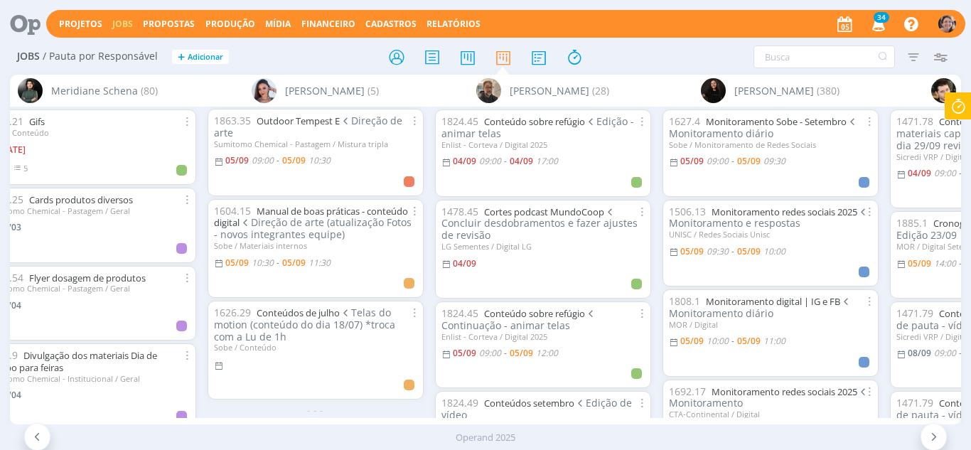
scroll to position [0, 2745]
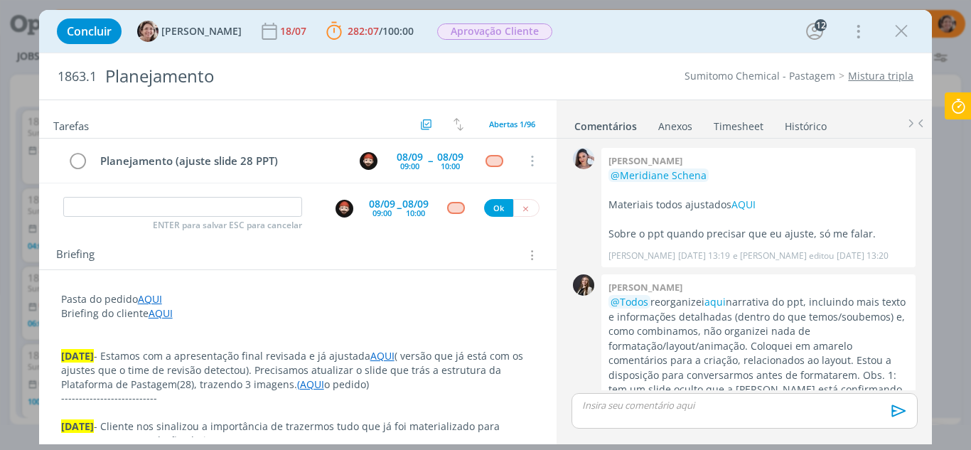
scroll to position [2049, 0]
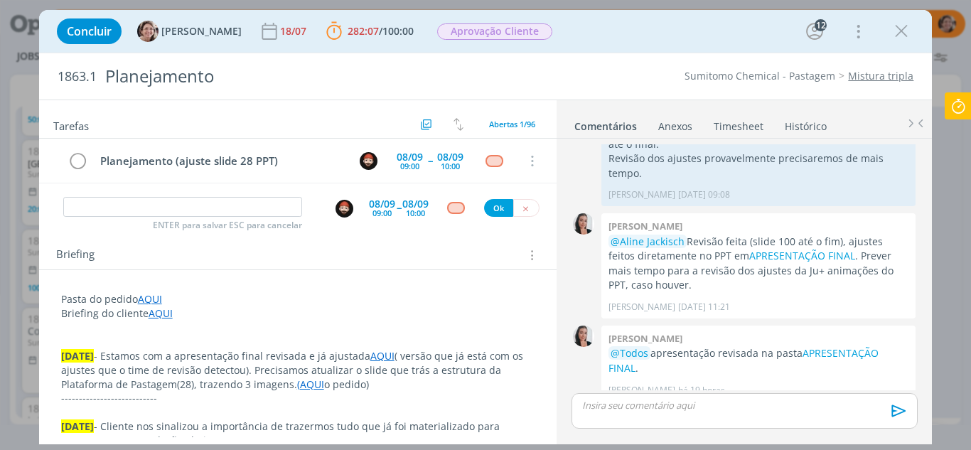
click at [956, 97] on icon at bounding box center [958, 106] width 26 height 28
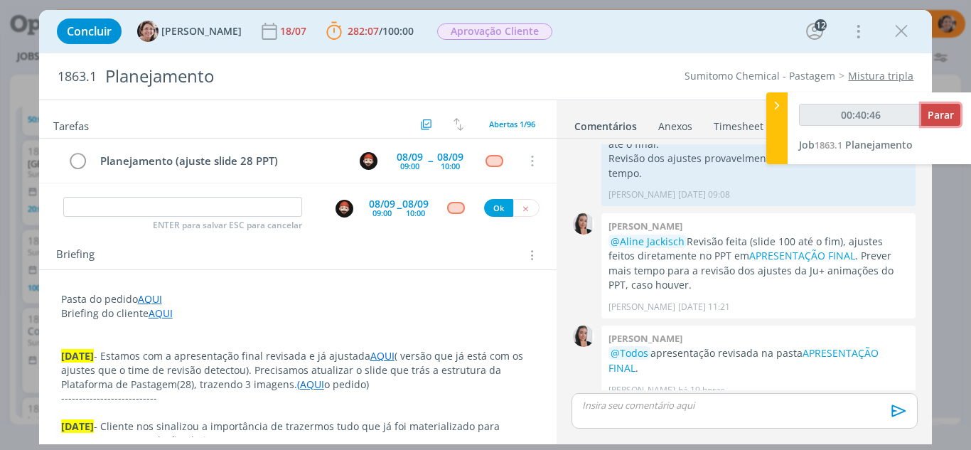
click at [931, 113] on span "Parar" at bounding box center [940, 115] width 26 height 14
type input "00:40:49"
click at [776, 107] on icon at bounding box center [777, 105] width 14 height 15
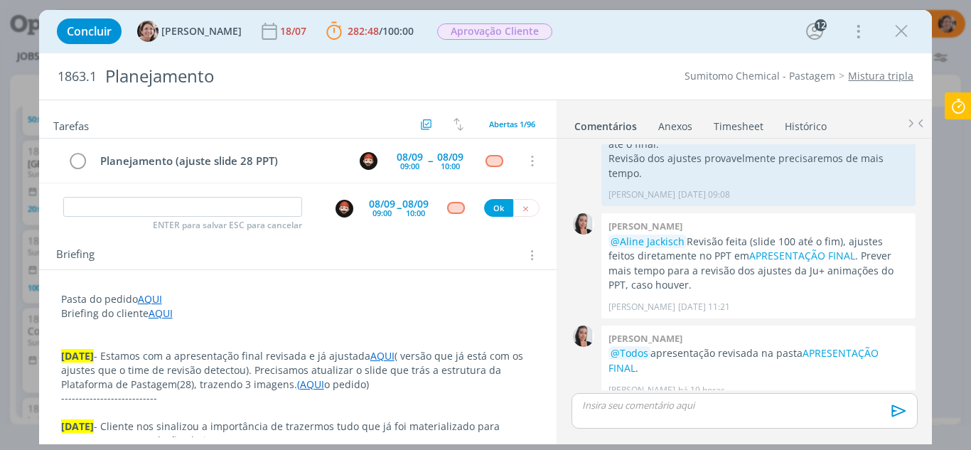
click at [743, 125] on link "Timesheet" at bounding box center [738, 123] width 51 height 21
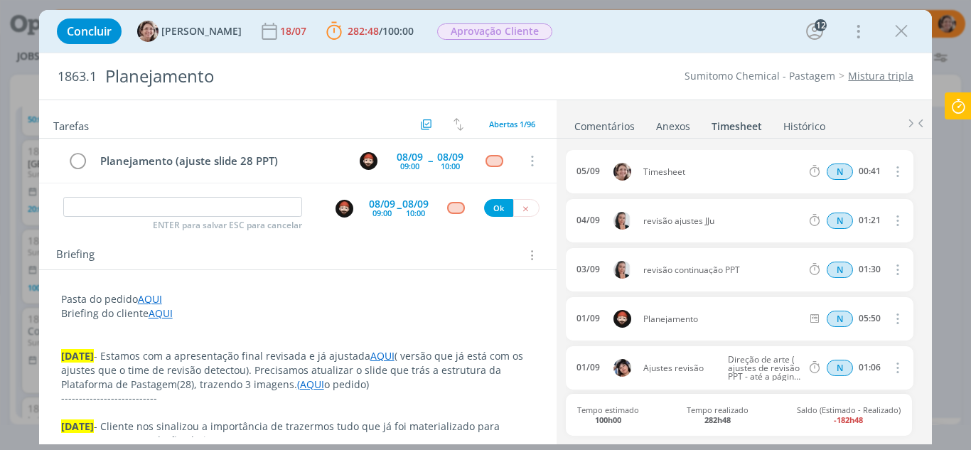
click at [889, 176] on icon "dialog" at bounding box center [897, 171] width 16 height 17
click at [831, 220] on link "Editar" at bounding box center [857, 219] width 112 height 23
drag, startPoint x: 692, startPoint y: 174, endPoint x: 618, endPoint y: 165, distance: 74.5
click at [618, 165] on div "[DATE] 09:55 Timesheet Selecione a tarefa N 00:41" at bounding box center [739, 171] width 347 height 43
click at [877, 169] on input "00:41" at bounding box center [868, 172] width 31 height 16
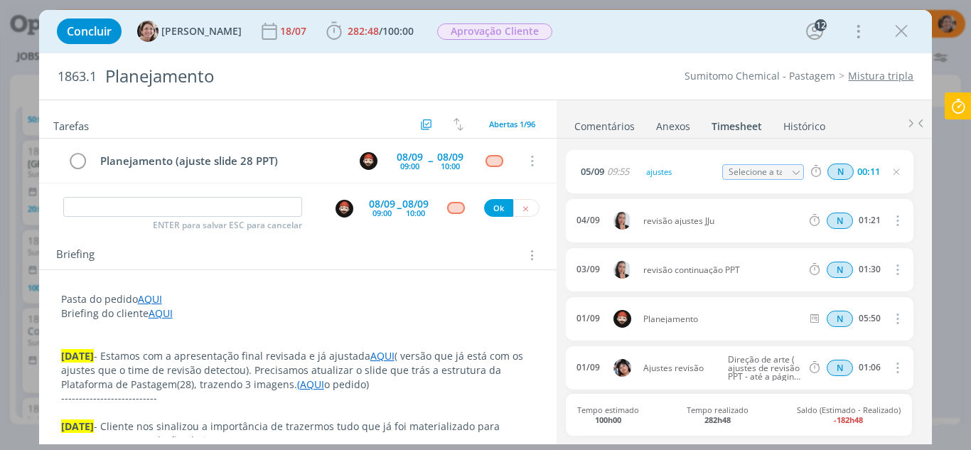
type input "00:11"
click at [894, 172] on icon "dialog" at bounding box center [895, 171] width 11 height 11
click at [203, 207] on input "dialog" at bounding box center [182, 207] width 239 height 20
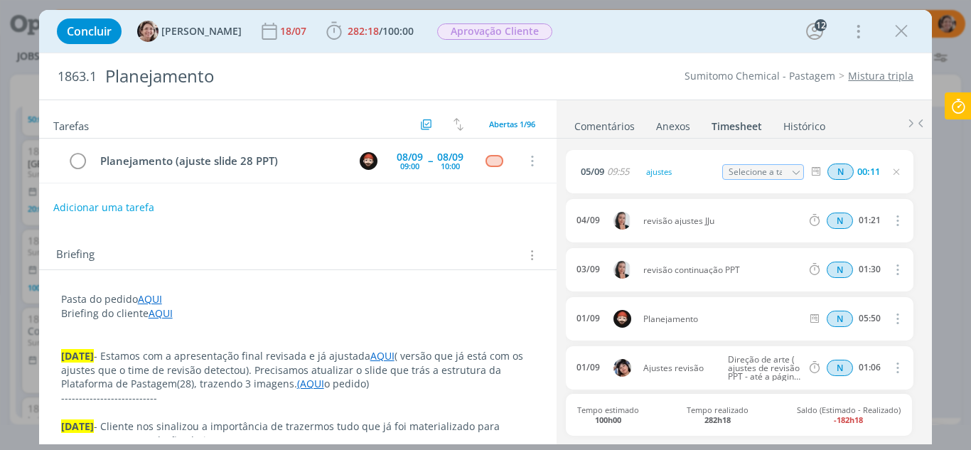
click at [904, 32] on icon "dialog" at bounding box center [900, 31] width 21 height 21
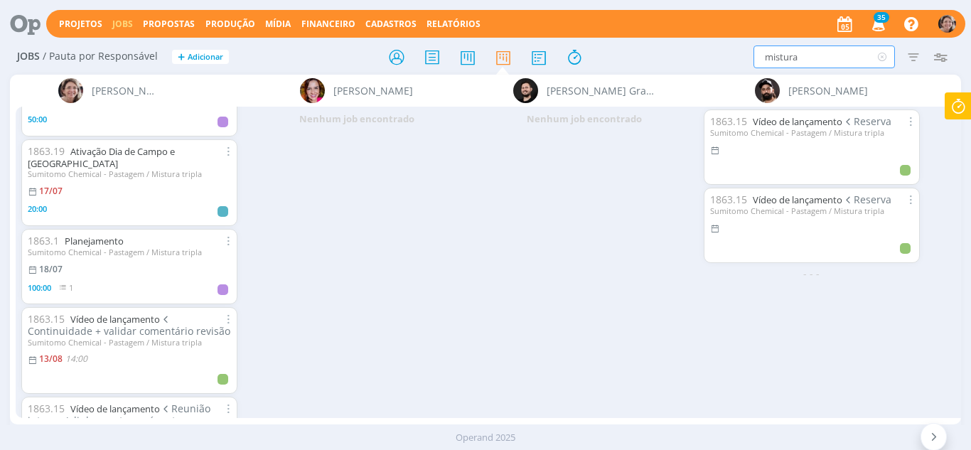
drag, startPoint x: 813, startPoint y: 64, endPoint x: 693, endPoint y: 55, distance: 120.4
click at [693, 55] on div "mistura Filtrar Filtrar Limpar mistura Tipo Jobs e Tarefas Data Personalizado a…" at bounding box center [802, 56] width 303 height 23
type input "algodão"
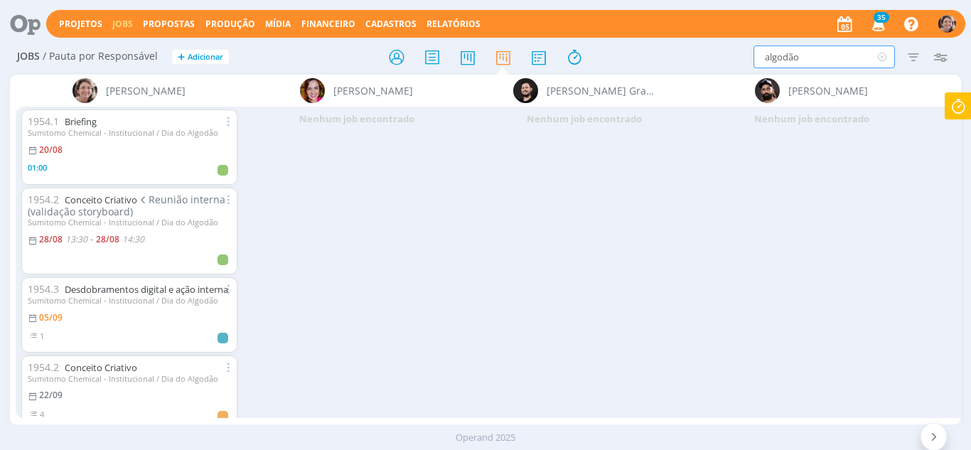
scroll to position [51, 0]
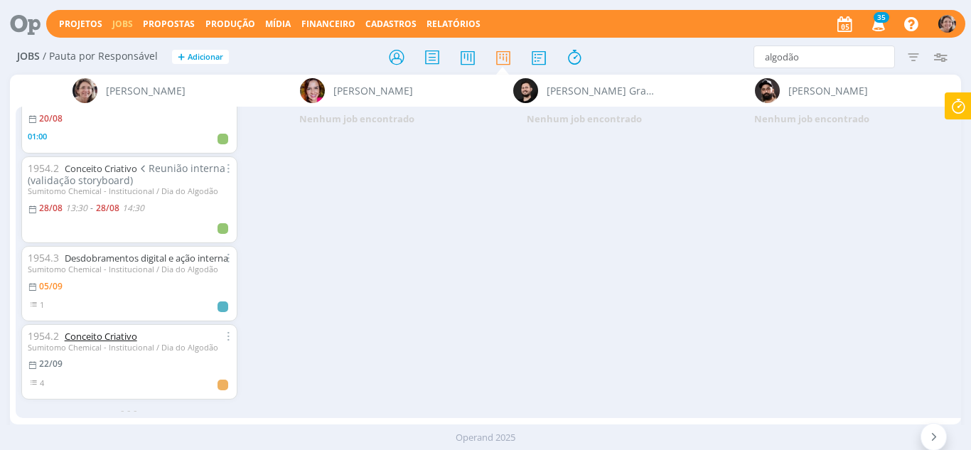
click at [117, 330] on link "Conceito Criativo" at bounding box center [101, 336] width 72 height 13
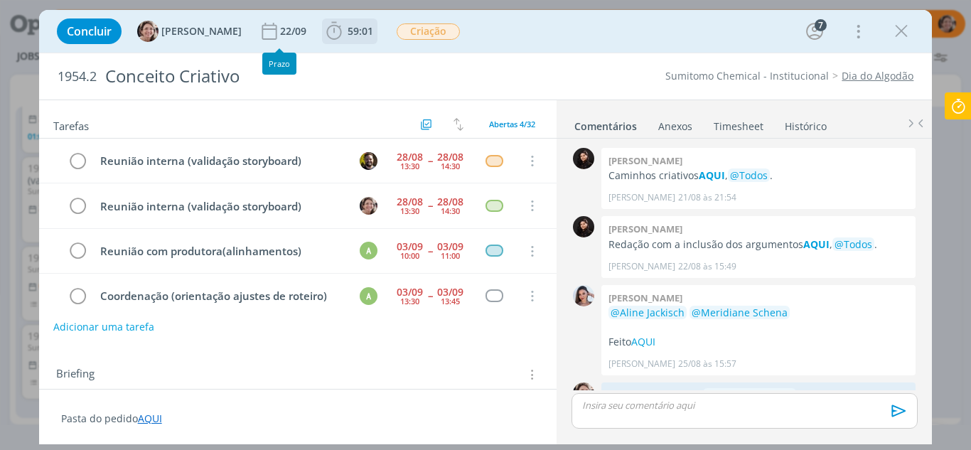
scroll to position [597, 0]
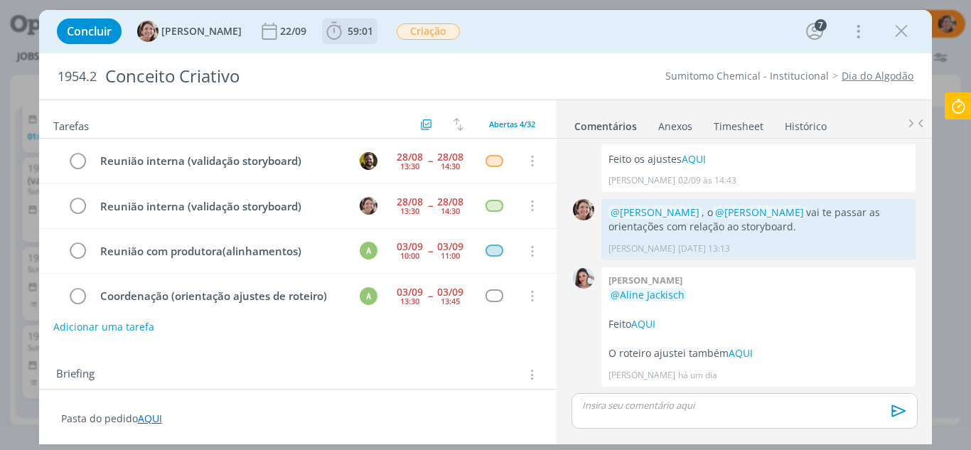
click at [323, 38] on icon "dialog" at bounding box center [333, 31] width 21 height 21
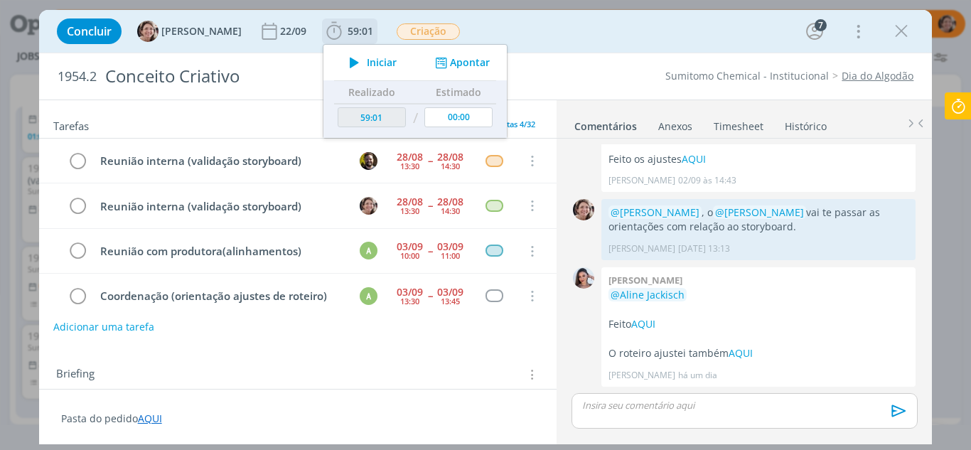
click at [367, 62] on span "Iniciar" at bounding box center [382, 63] width 30 height 10
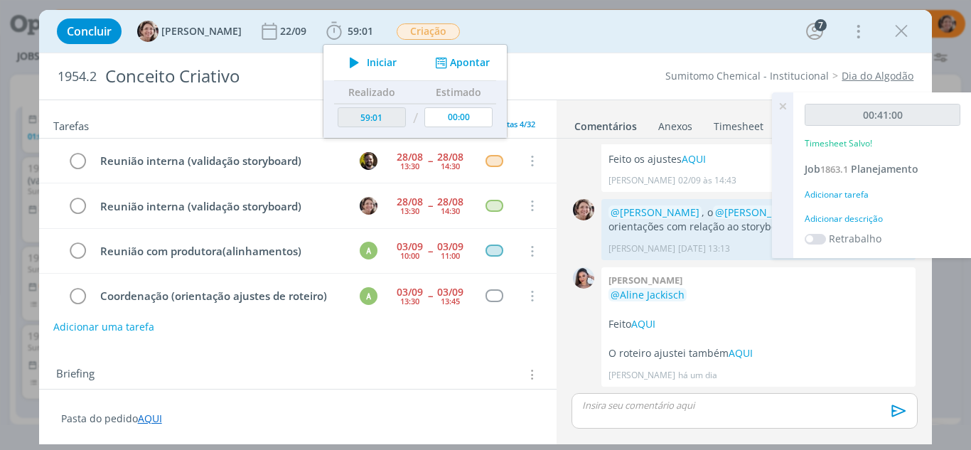
click at [146, 420] on link "AQUI" at bounding box center [150, 418] width 24 height 14
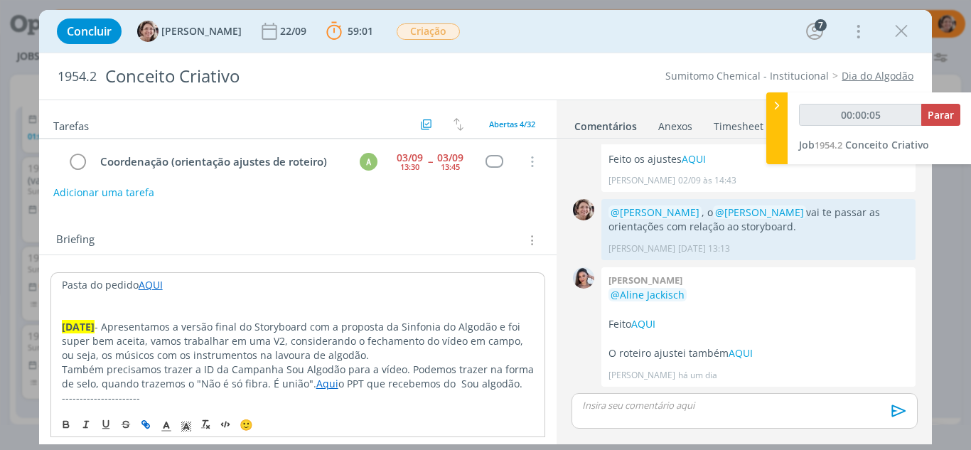
scroll to position [142, 0]
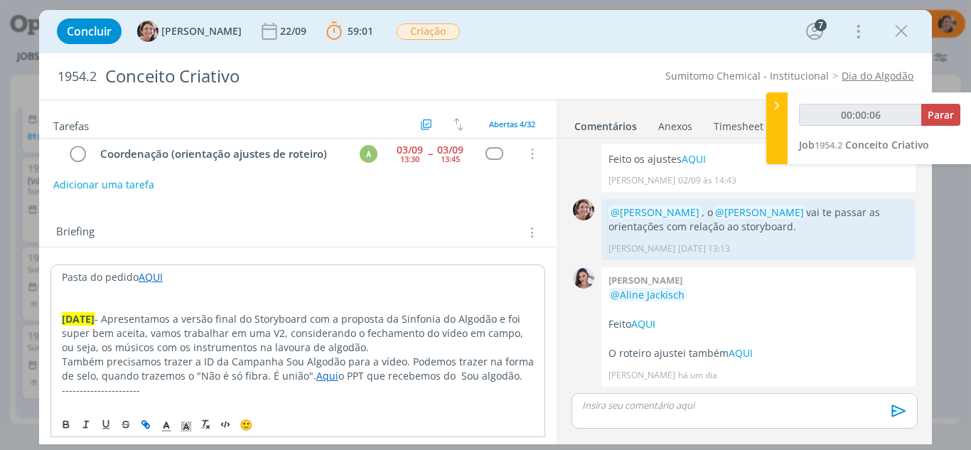
click at [153, 279] on link "AQUI" at bounding box center [151, 277] width 24 height 14
click at [165, 303] on link "[URL][DOMAIN_NAME]" at bounding box center [153, 304] width 107 height 18
type input "00:28:40"
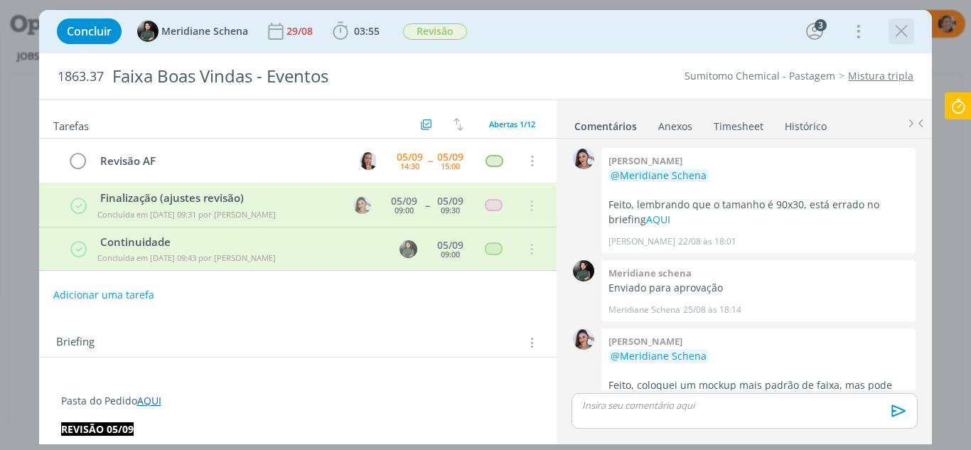
scroll to position [786, 0]
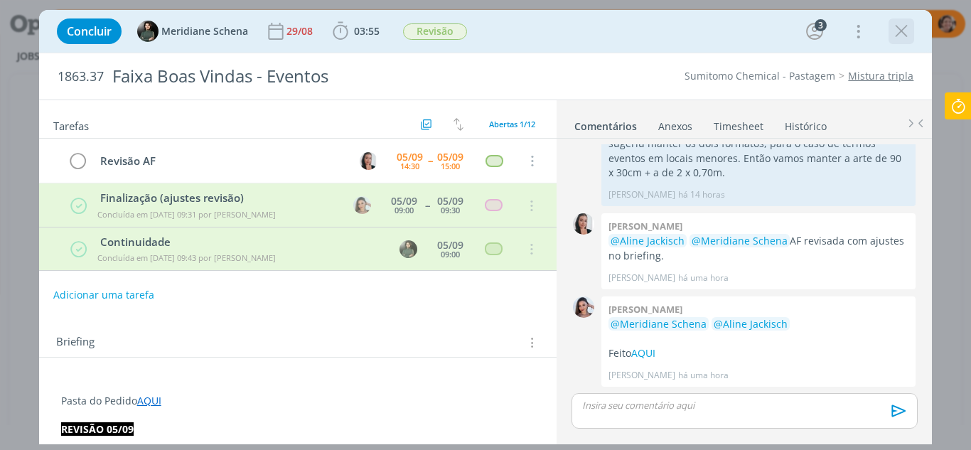
click at [907, 38] on icon "dialog" at bounding box center [900, 31] width 21 height 21
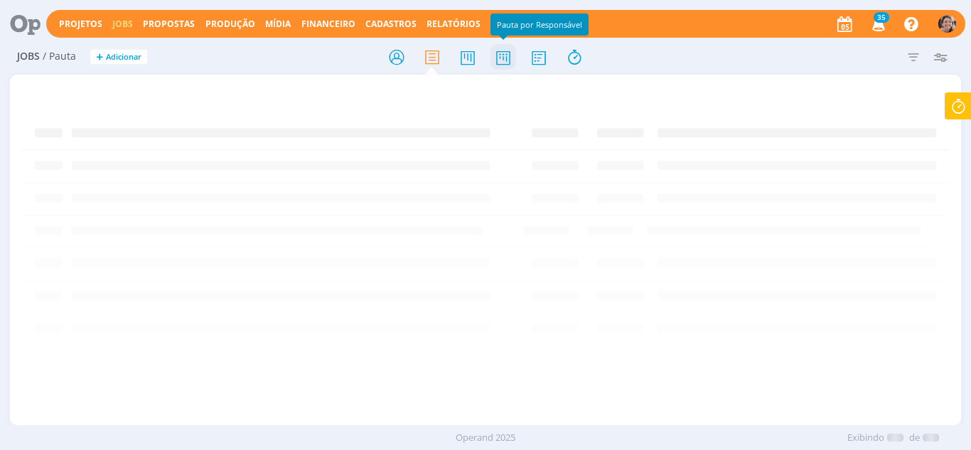
click at [500, 63] on icon at bounding box center [503, 57] width 26 height 28
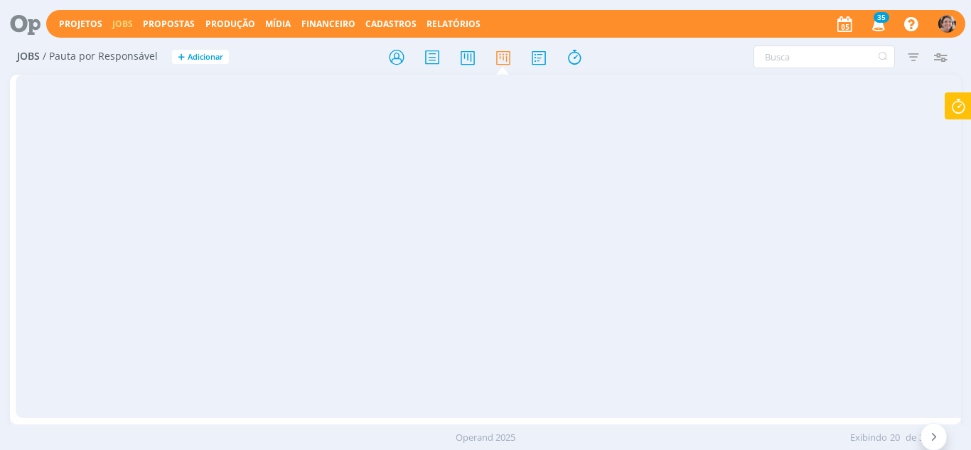
click at [928, 437] on icon at bounding box center [934, 437] width 14 height 14
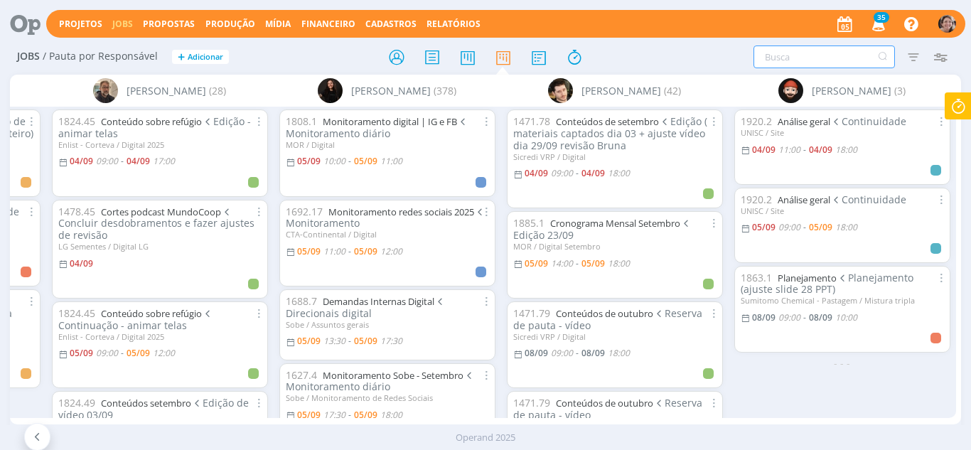
click at [799, 58] on input "text" at bounding box center [823, 56] width 141 height 23
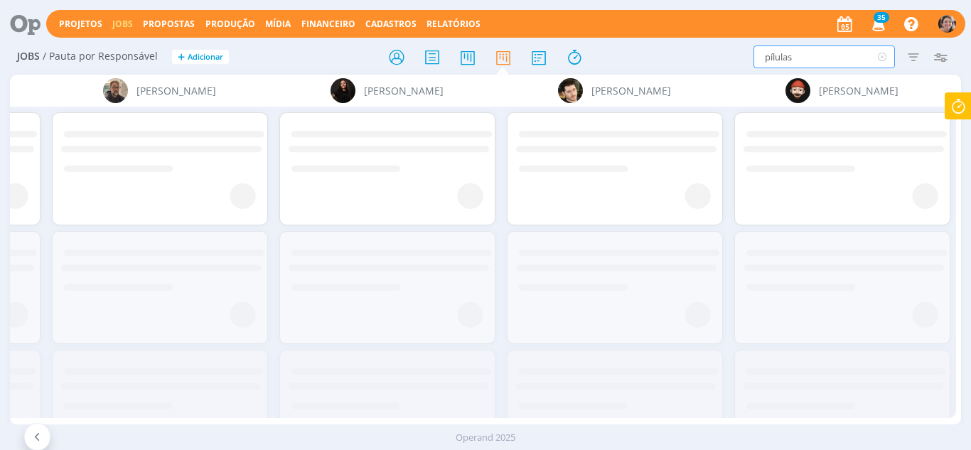
type input "pílulas"
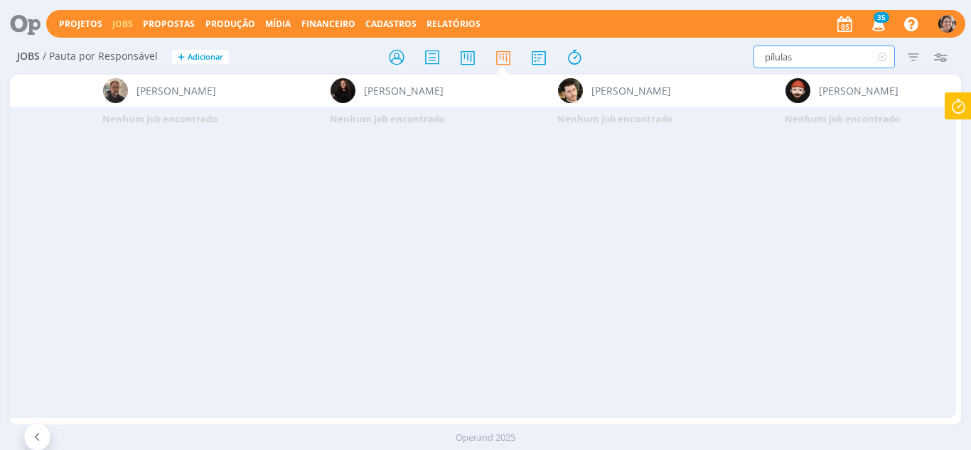
click at [811, 68] on input "pílulas" at bounding box center [823, 56] width 141 height 23
click at [872, 90] on span "[PERSON_NAME]" at bounding box center [859, 90] width 80 height 15
click at [434, 55] on icon at bounding box center [432, 57] width 26 height 28
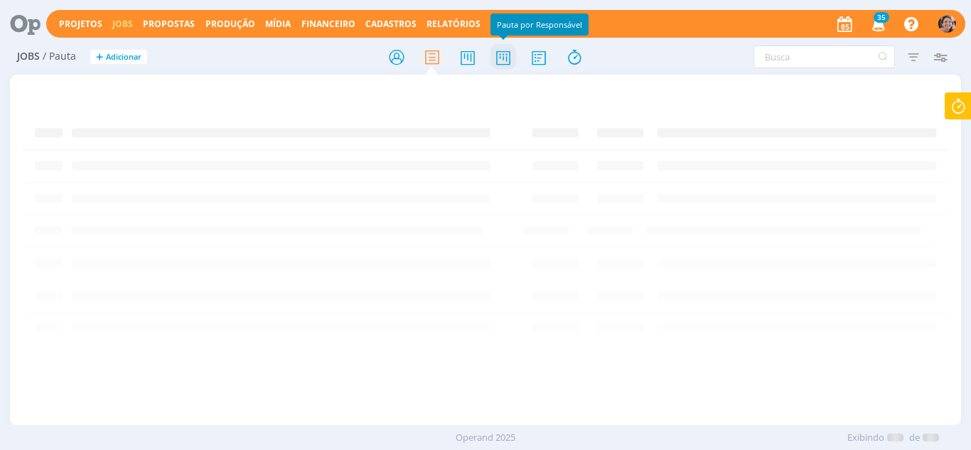
click at [502, 60] on icon at bounding box center [503, 57] width 26 height 28
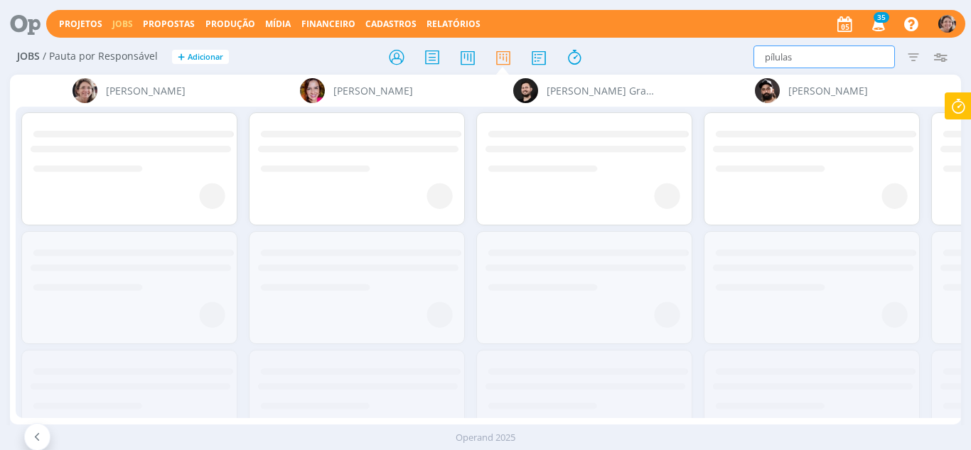
click at [795, 59] on input "pílulas" at bounding box center [823, 56] width 141 height 23
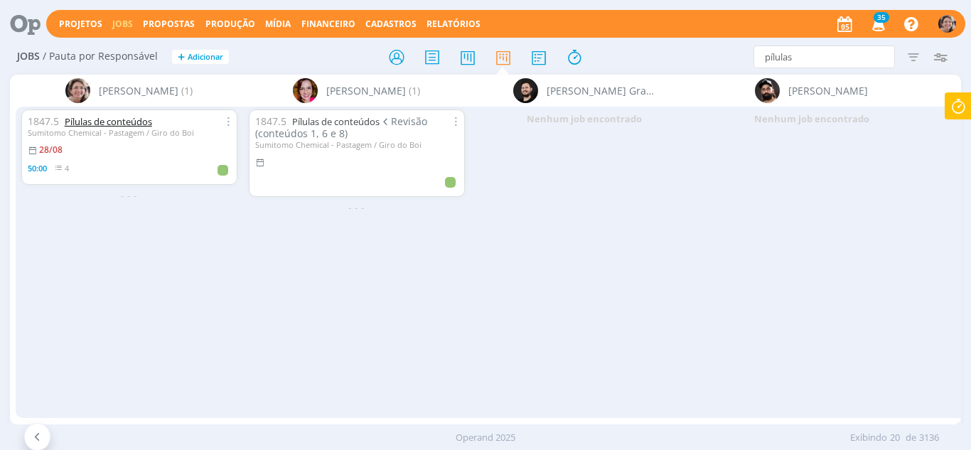
click at [124, 123] on link "Pílulas de conteúdos" at bounding box center [108, 121] width 87 height 13
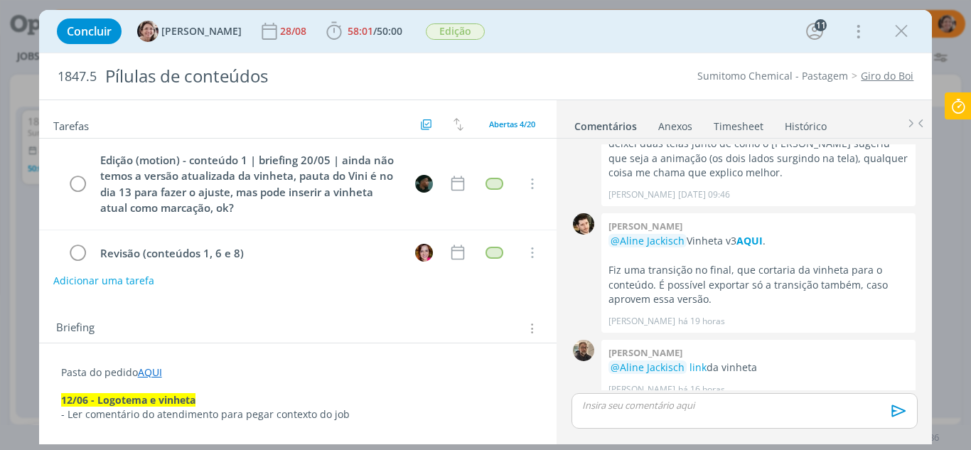
scroll to position [71, 0]
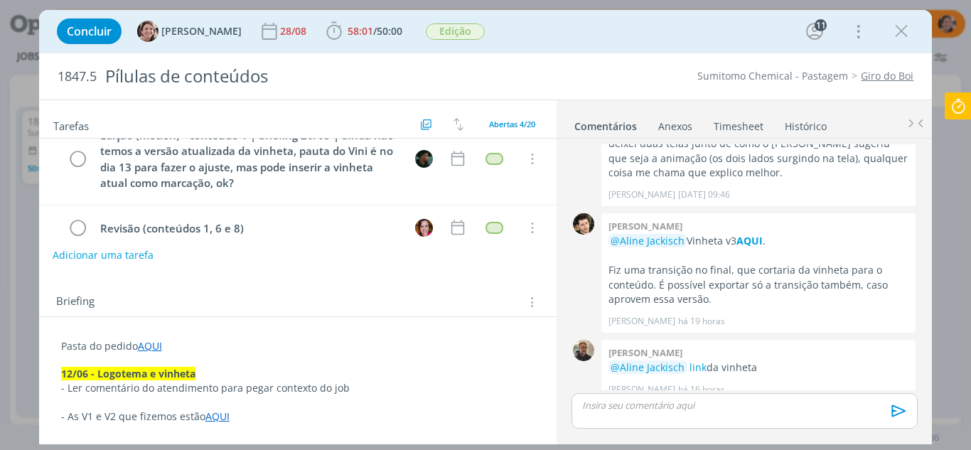
click at [105, 252] on button "Adicionar uma tarefa" at bounding box center [103, 255] width 101 height 24
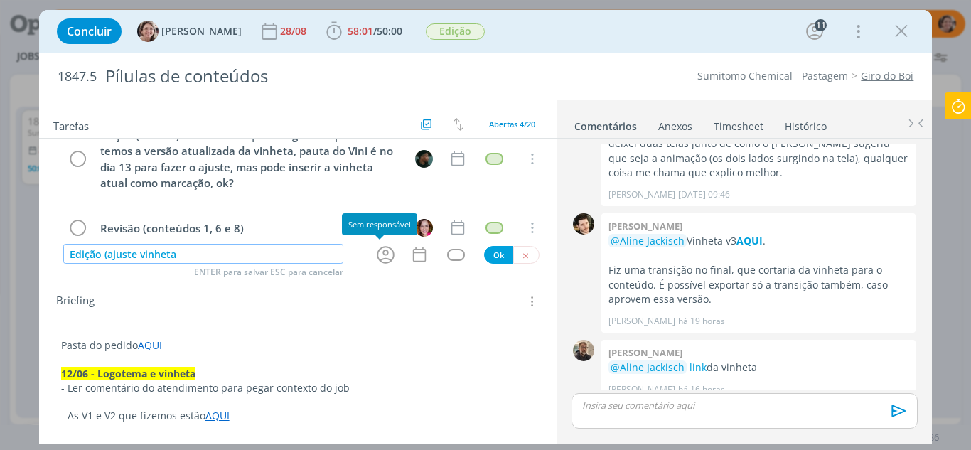
click at [378, 250] on icon "dialog" at bounding box center [385, 255] width 22 height 22
type input "Edição (ajuste vinheta"
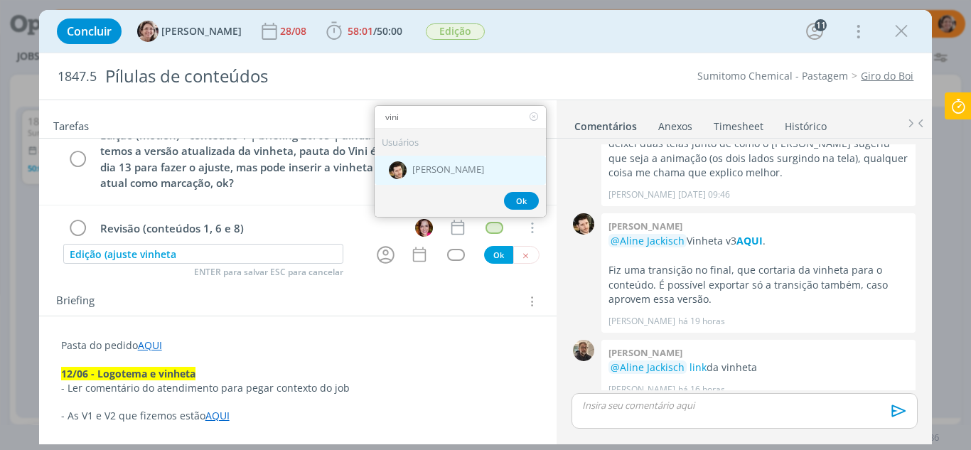
type input "vini"
click at [440, 172] on span "[PERSON_NAME]" at bounding box center [448, 169] width 72 height 11
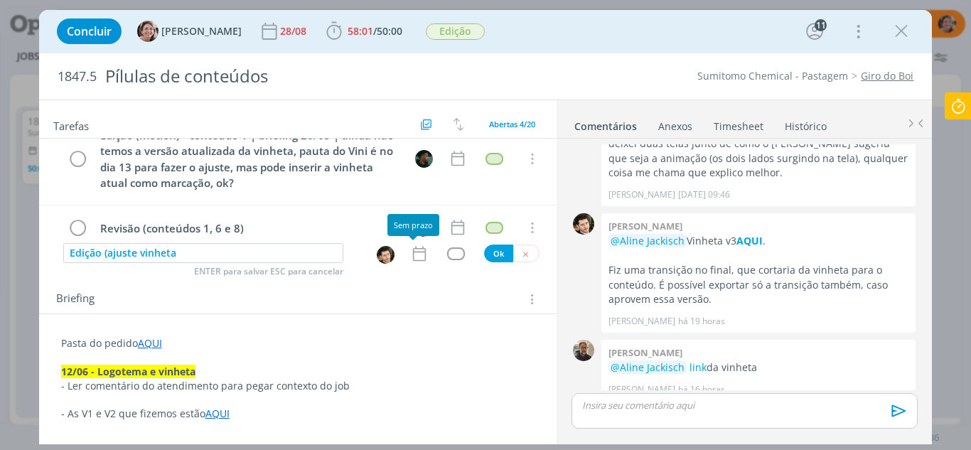
click at [416, 259] on icon "dialog" at bounding box center [419, 253] width 18 height 18
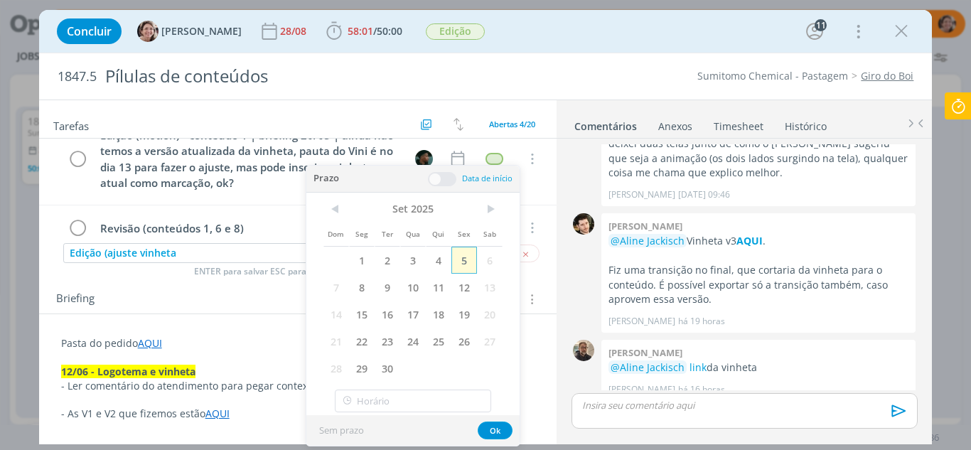
click at [468, 259] on span "5" at bounding box center [464, 260] width 26 height 27
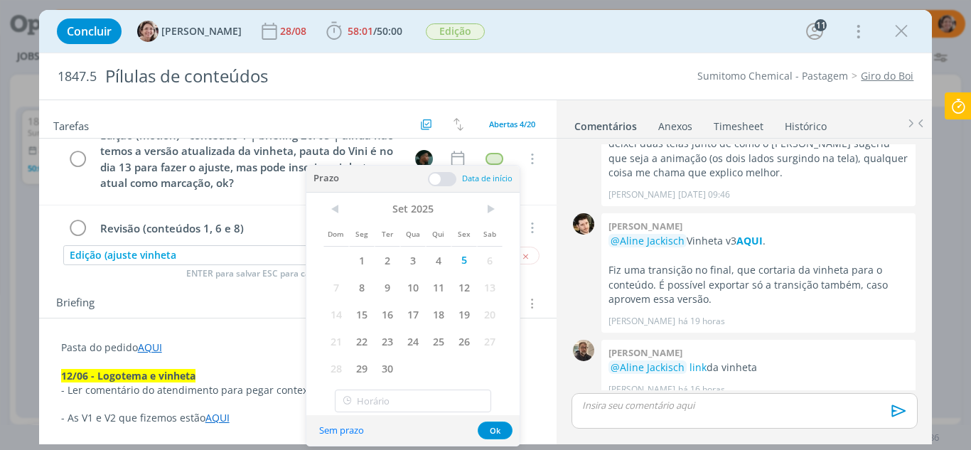
click at [432, 178] on span at bounding box center [442, 179] width 28 height 14
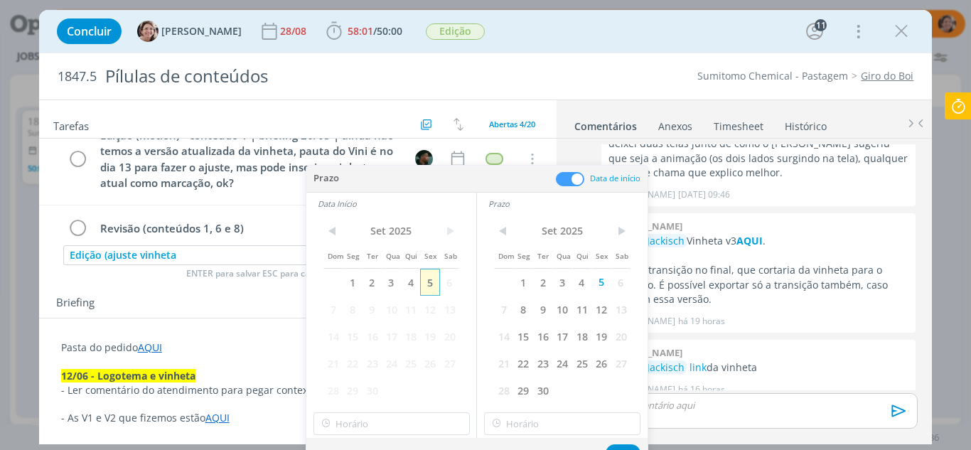
click at [430, 284] on span "5" at bounding box center [429, 282] width 19 height 27
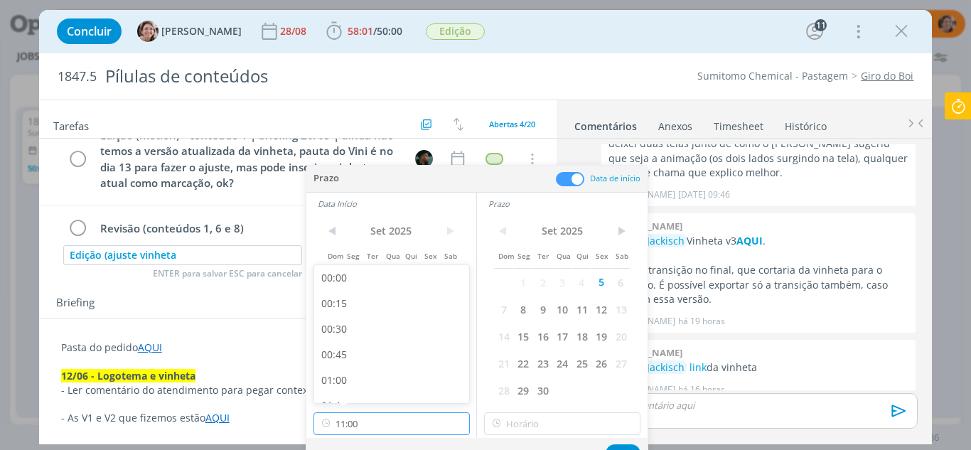
click at [395, 426] on input "11:00" at bounding box center [391, 423] width 156 height 23
click at [358, 372] on div "13:00" at bounding box center [393, 378] width 159 height 26
type input "13:00"
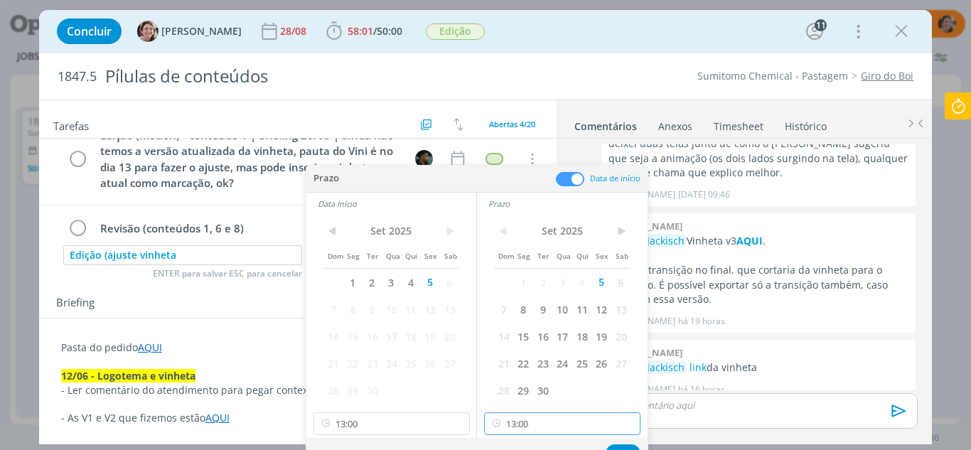
click at [535, 426] on input "13:00" at bounding box center [562, 423] width 156 height 23
drag, startPoint x: 525, startPoint y: 350, endPoint x: 540, endPoint y: 363, distance: 19.7
click at [527, 350] on div "14:00" at bounding box center [564, 346] width 159 height 26
type input "14:00"
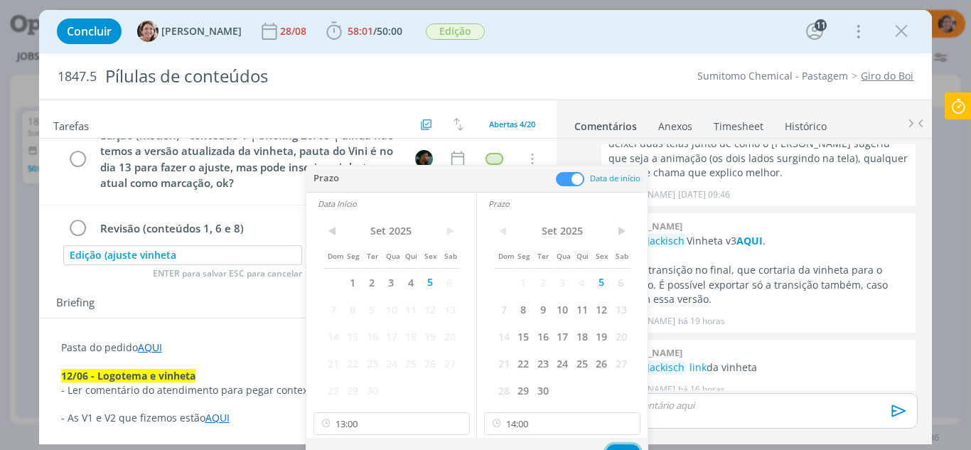
click at [626, 445] on button "Ok" at bounding box center [622, 453] width 35 height 18
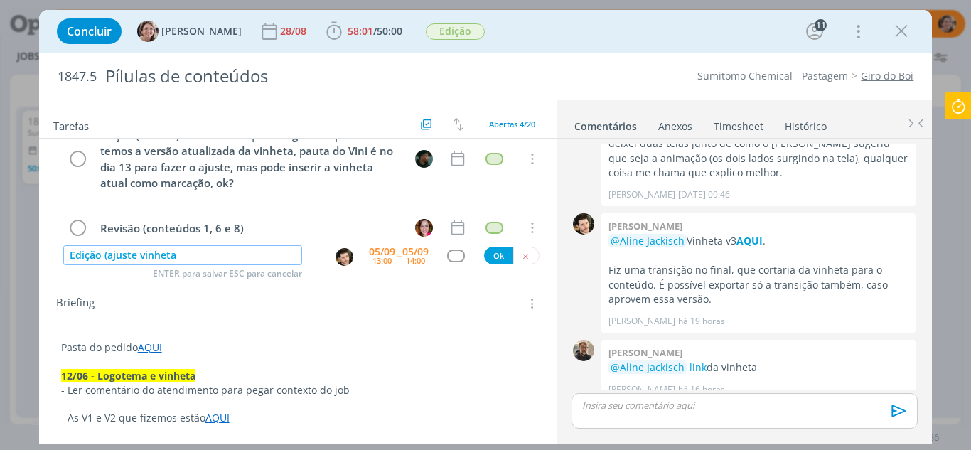
click at [206, 254] on input "Edição (ajuste vinheta" at bounding box center [182, 255] width 239 height 20
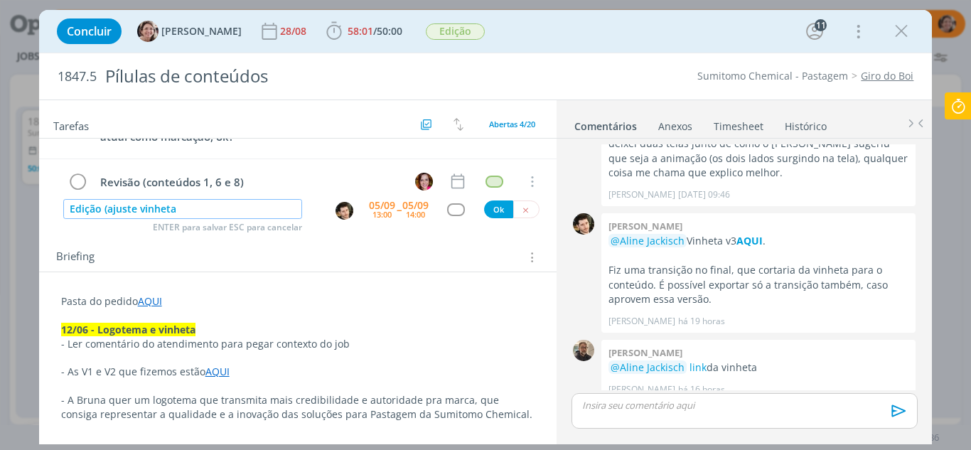
scroll to position [142, 0]
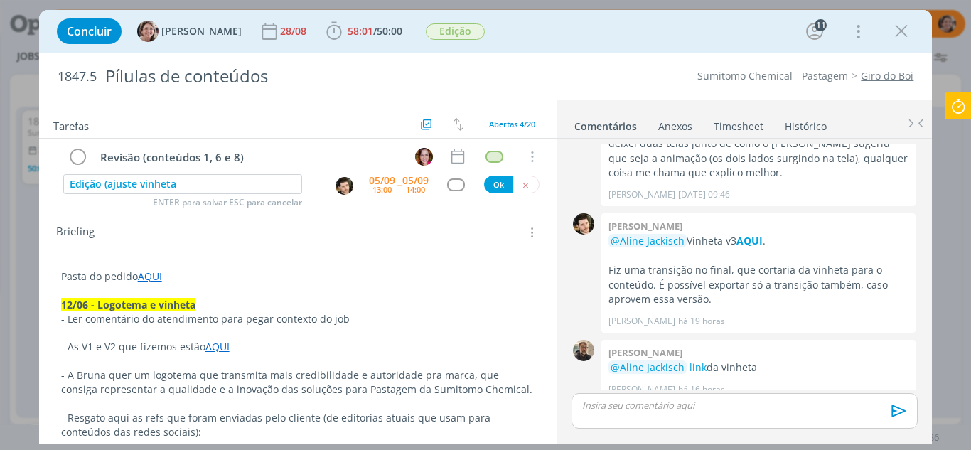
click at [205, 281] on p "Pasta do pedido AQUI" at bounding box center [298, 276] width 474 height 14
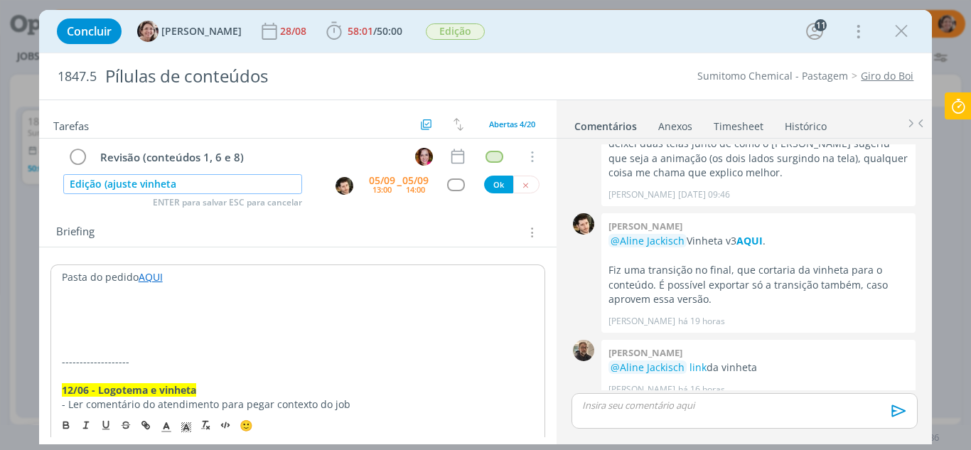
click at [191, 185] on input "Edição (ajuste vinheta" at bounding box center [182, 184] width 239 height 20
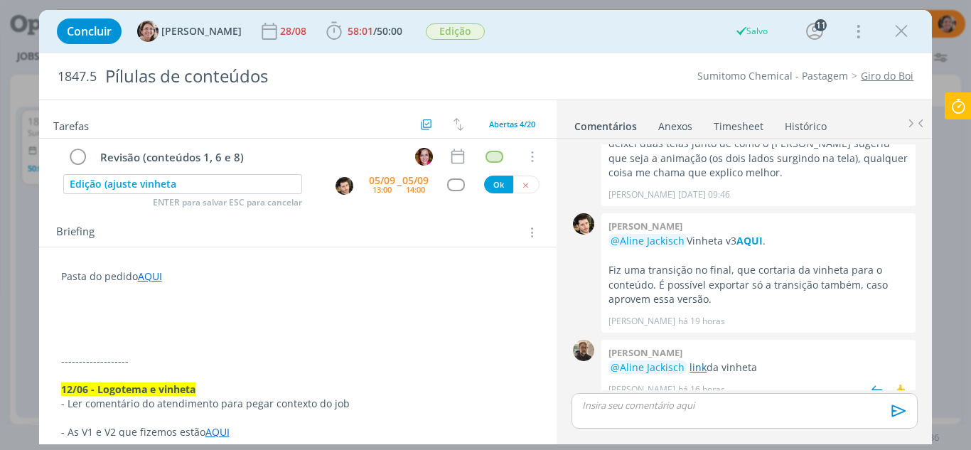
click at [696, 360] on link "link" at bounding box center [697, 367] width 17 height 14
click at [153, 282] on link "AQUI" at bounding box center [150, 276] width 24 height 14
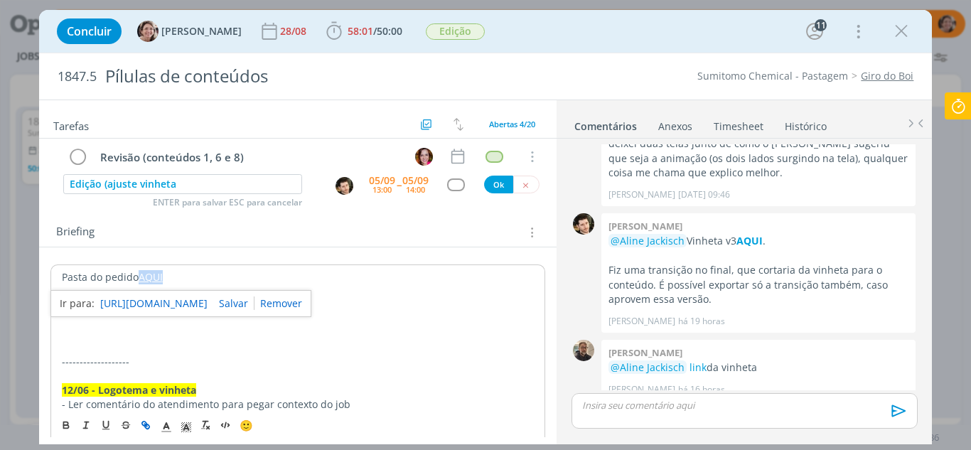
click at [161, 302] on link "https://sobeae.sharepoint.com/:f:/s/SOBEAE/EgifeVtGiydFu2DIS44pF6kBxcPkzAnnHYWl…" at bounding box center [153, 303] width 107 height 18
click at [139, 341] on p "dialog" at bounding box center [298, 347] width 473 height 14
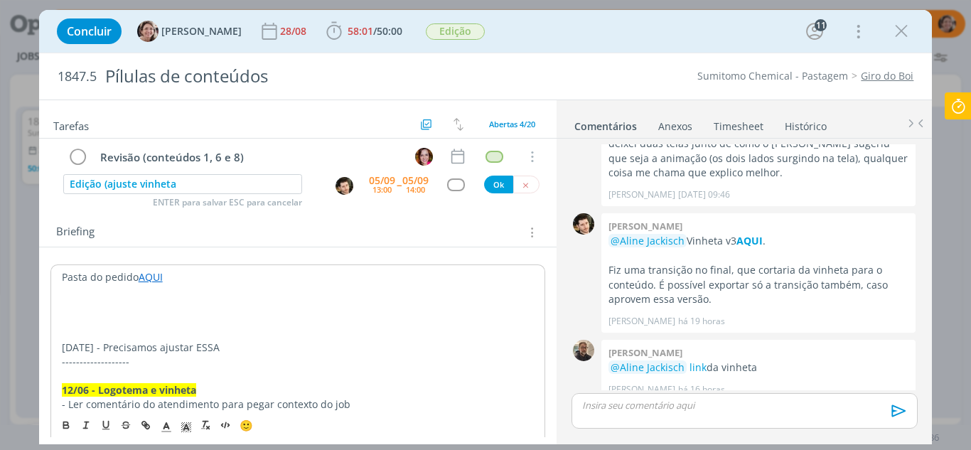
drag, startPoint x: 226, startPoint y: 350, endPoint x: 198, endPoint y: 349, distance: 28.5
click at [198, 349] on p "05.09.25 - Precisamos ajustar ESSA" at bounding box center [298, 347] width 473 height 14
click at [148, 426] on icon "dialog" at bounding box center [145, 424] width 11 height 11
type input "ESSA"
paste input "https://sobeae.sharepoint.com/:v:/s/SOBEAE/EXlBcPYj8FlJhqEp4oQGm9sBHKwB-YCYOP-2…"
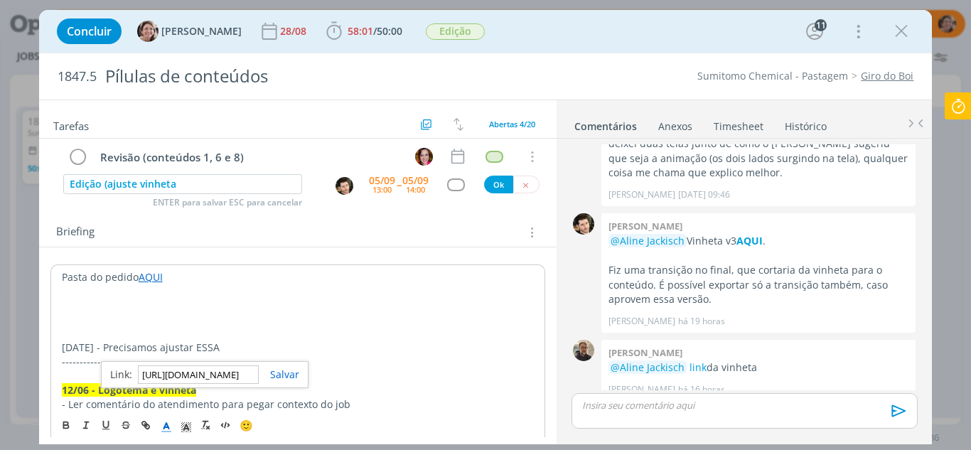
scroll to position [0, 370]
click at [296, 379] on link "dialog" at bounding box center [279, 374] width 41 height 14
click at [265, 350] on p "05.09.25 - Precisamos ajustar ESSA" at bounding box center [298, 347] width 473 height 14
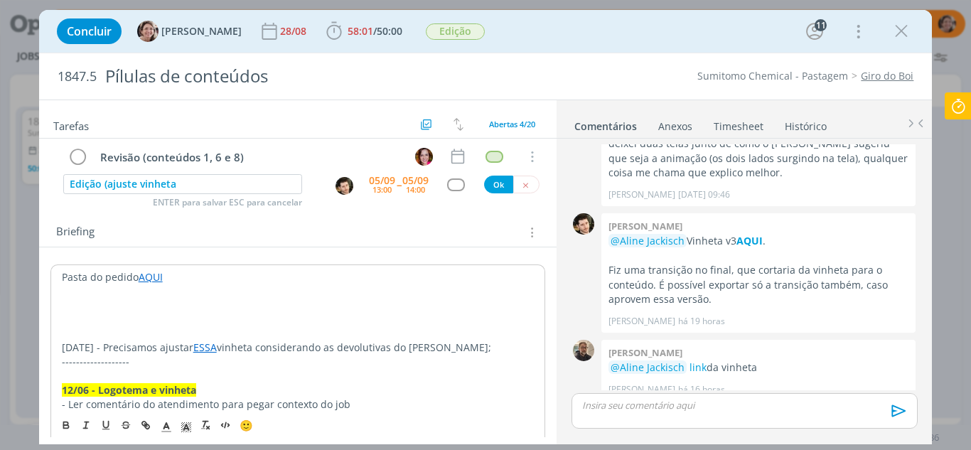
click at [212, 348] on link "ESSA" at bounding box center [204, 347] width 23 height 14
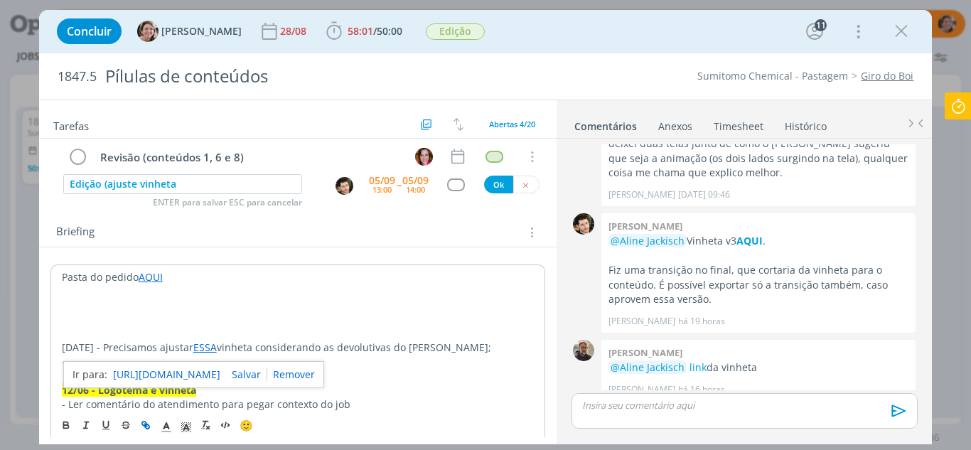
click at [220, 372] on link "https://sobeae.sharepoint.com/:v:/s/SOBEAE/EXlBcPYj8FlJhqEp4oQGm9sBHKwB-YCYOP-2…" at bounding box center [166, 374] width 107 height 18
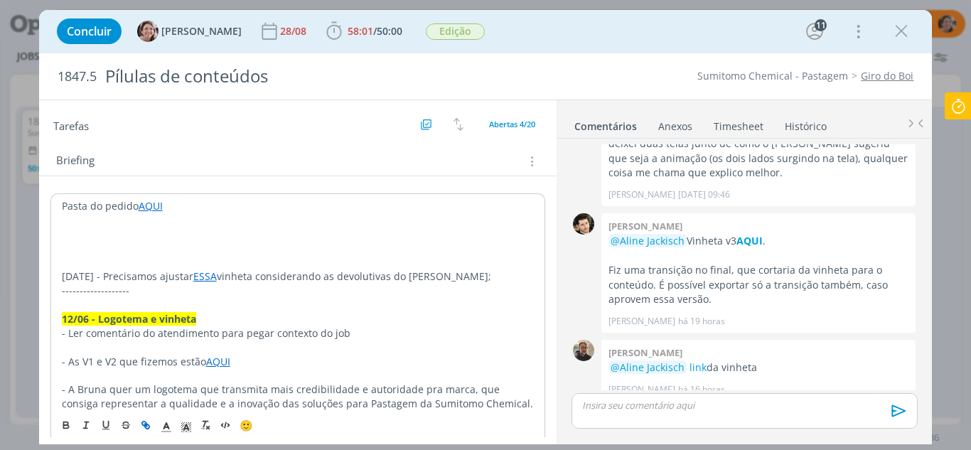
drag, startPoint x: 484, startPoint y: 277, endPoint x: 461, endPoint y: 277, distance: 22.7
click at [461, 277] on p "05.09.25 - Precisamos ajustar ESSA vinheta considerando as devolutivas do Alexa…" at bounding box center [298, 276] width 473 height 14
click at [147, 424] on icon "dialog" at bounding box center [147, 426] width 4 height 4
type input "AQUI"
paste input "https://sobeae.sharepoint.com/:f:/s/SOBEAE/EhBTv2GSInxJrH7i6eMP0agBfXzWA20AhoEc…"
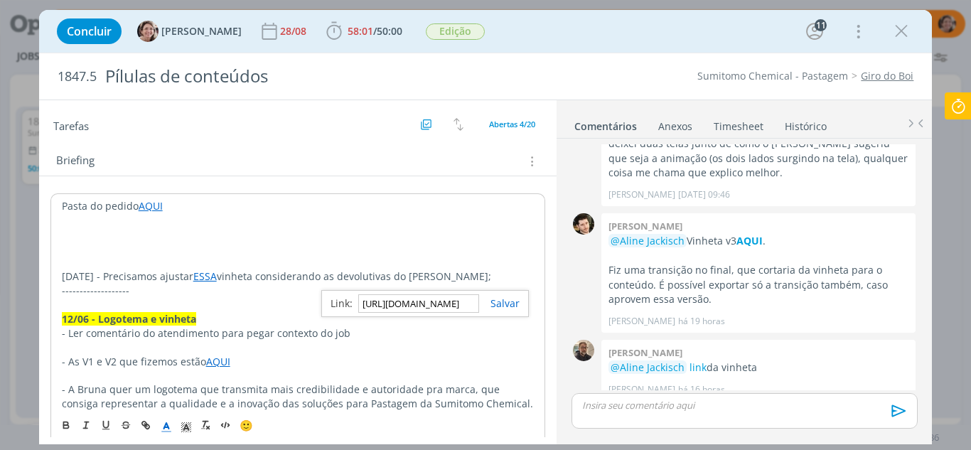
scroll to position [0, 374]
type input "https://sobeae.sharepoint.com/:f:/s/SOBEAE/EhBTv2GSInxJrH7i6eMP0agBfXzWA20AhoEc…"
click at [492, 303] on link "dialog" at bounding box center [499, 303] width 41 height 14
click at [509, 278] on p "05.09.25 - Precisamos ajustar ESSA vinheta considerando as devolutivas do Alexa…" at bounding box center [298, 276] width 473 height 14
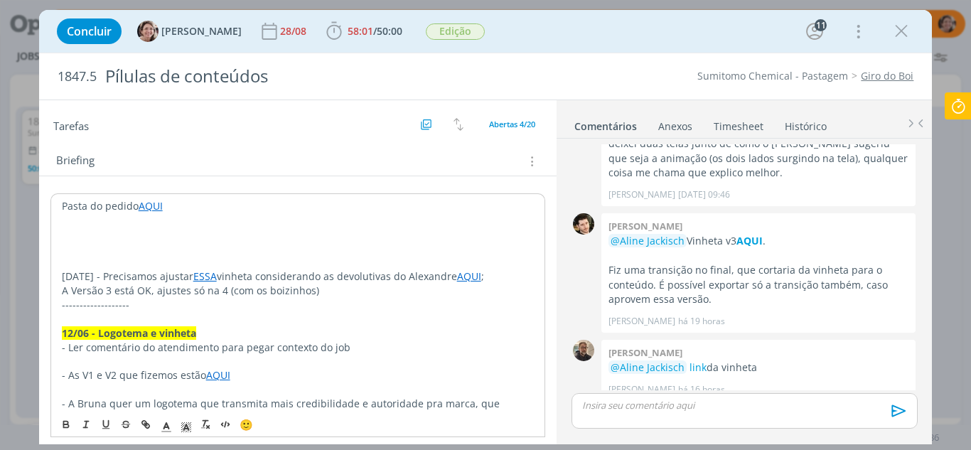
scroll to position [1995, 0]
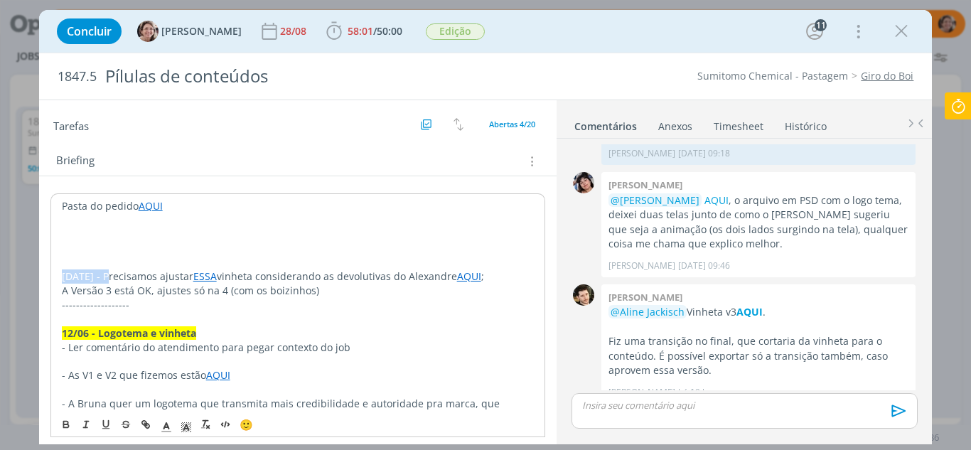
drag, startPoint x: 77, startPoint y: 272, endPoint x: 53, endPoint y: 270, distance: 24.3
click at [65, 422] on icon "dialog" at bounding box center [65, 424] width 11 height 11
click at [183, 428] on polyline "dialog" at bounding box center [185, 427] width 5 height 6
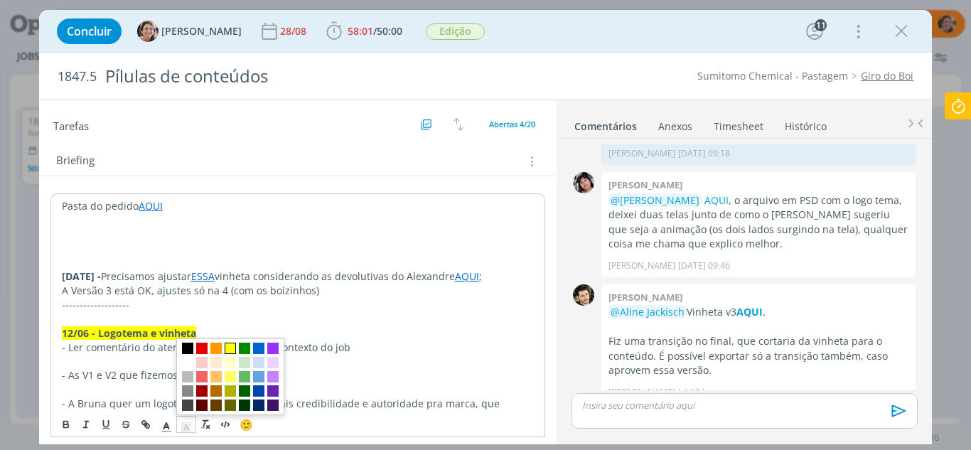
click at [230, 350] on span "dialog" at bounding box center [230, 348] width 11 height 11
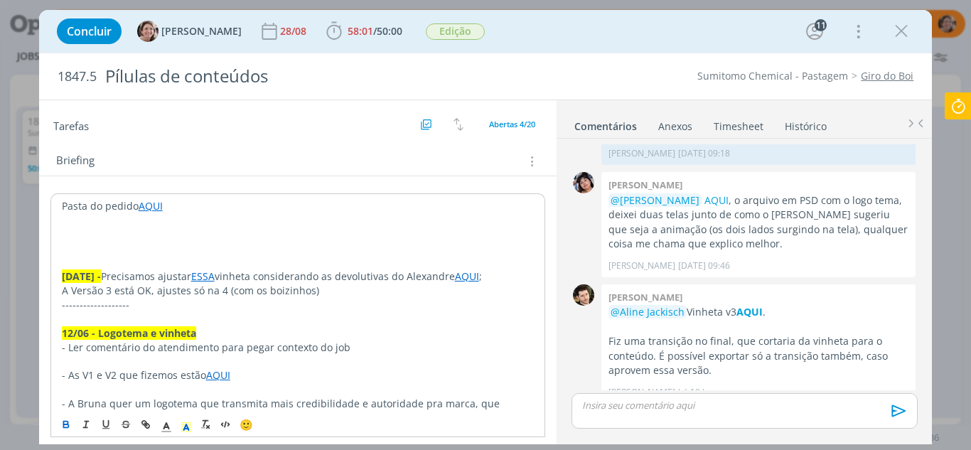
click at [322, 340] on p "- Ler comentário do atendimento para pegar contexto do job" at bounding box center [298, 347] width 473 height 14
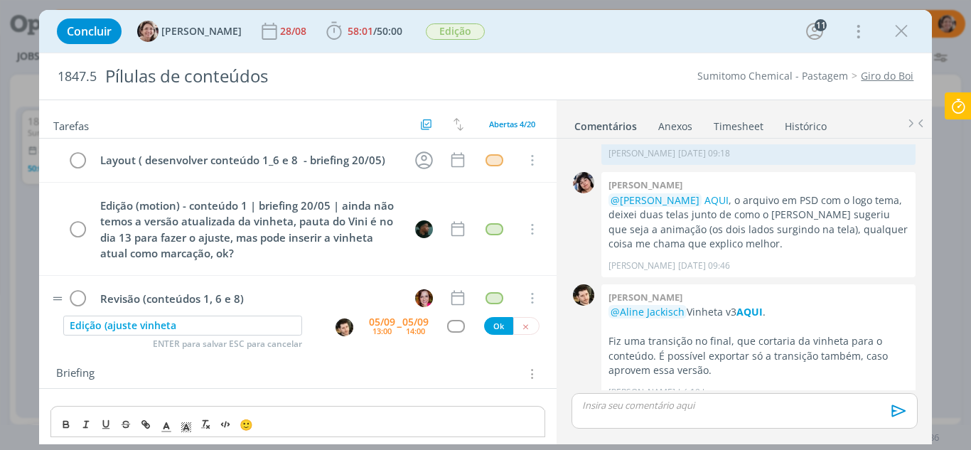
scroll to position [0, 0]
click at [455, 330] on div "dialog" at bounding box center [456, 326] width 18 height 12
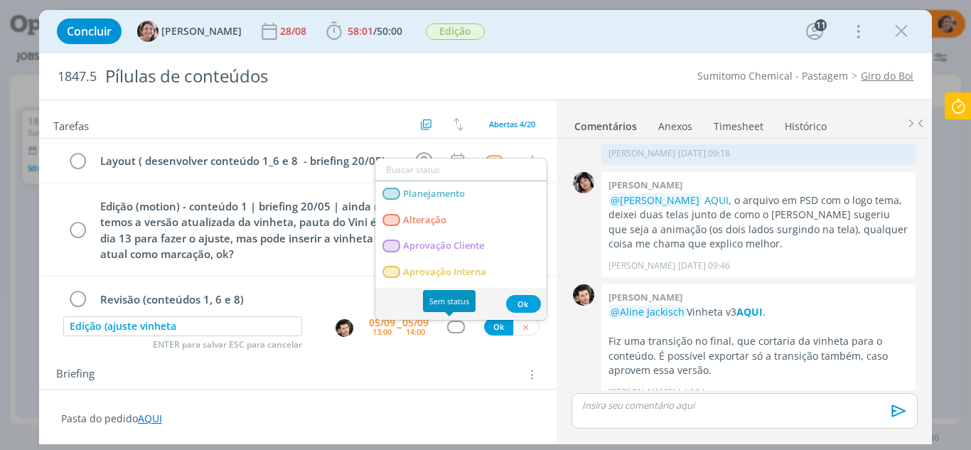
click at [447, 328] on div "dialog" at bounding box center [456, 326] width 18 height 12
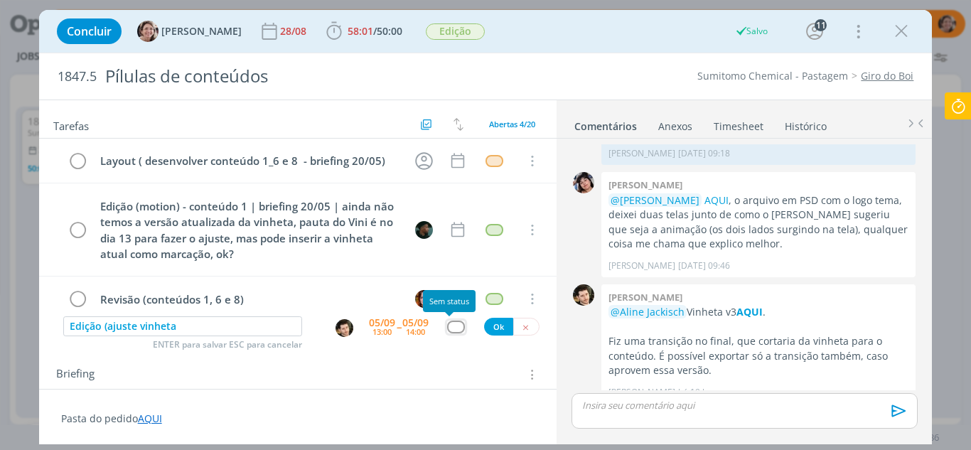
scroll to position [96, 0]
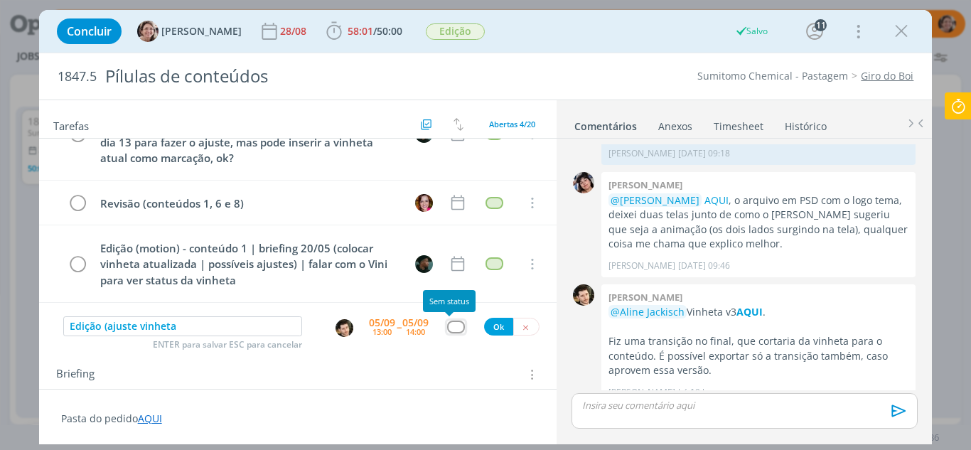
click at [448, 328] on div "dialog" at bounding box center [456, 326] width 18 height 12
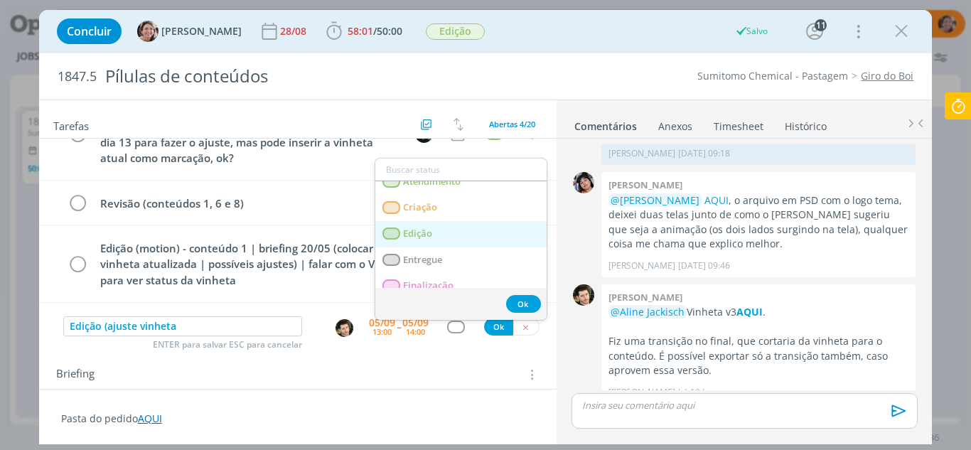
scroll to position [142, 0]
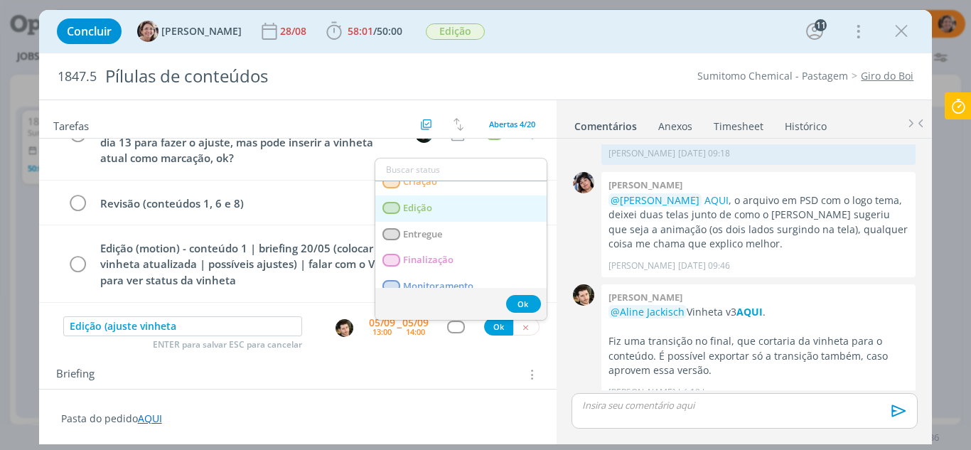
click at [441, 210] on link "Edição" at bounding box center [460, 208] width 171 height 26
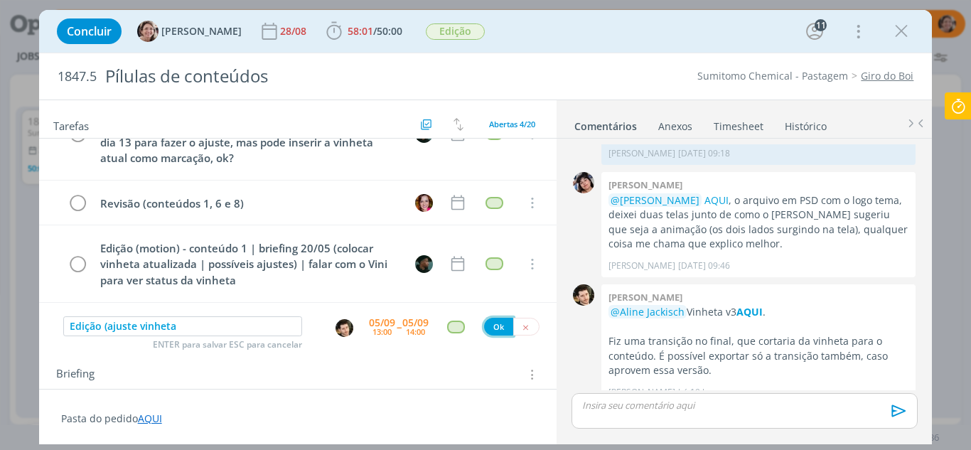
click at [486, 332] on button "Ok" at bounding box center [498, 327] width 29 height 18
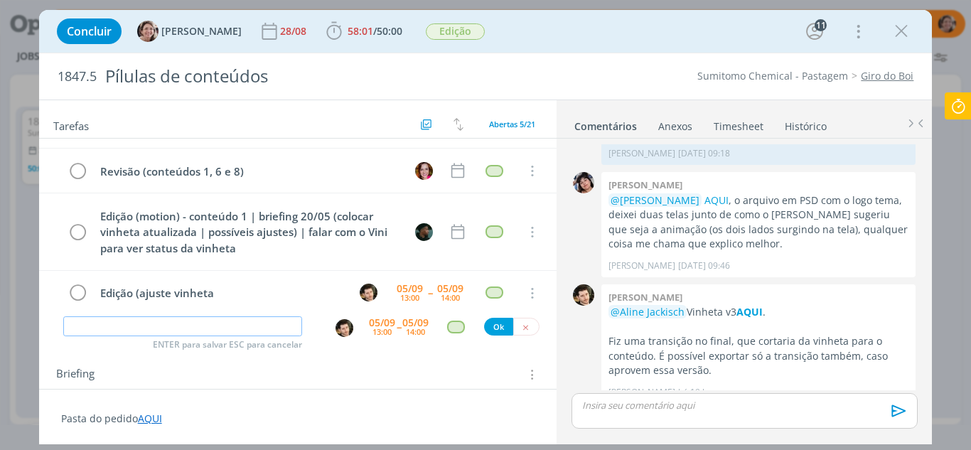
scroll to position [2066, 0]
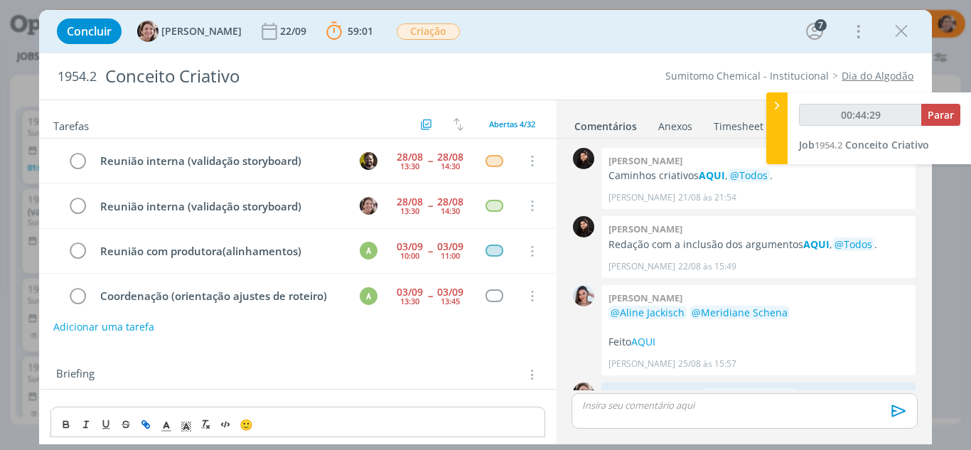
scroll to position [597, 0]
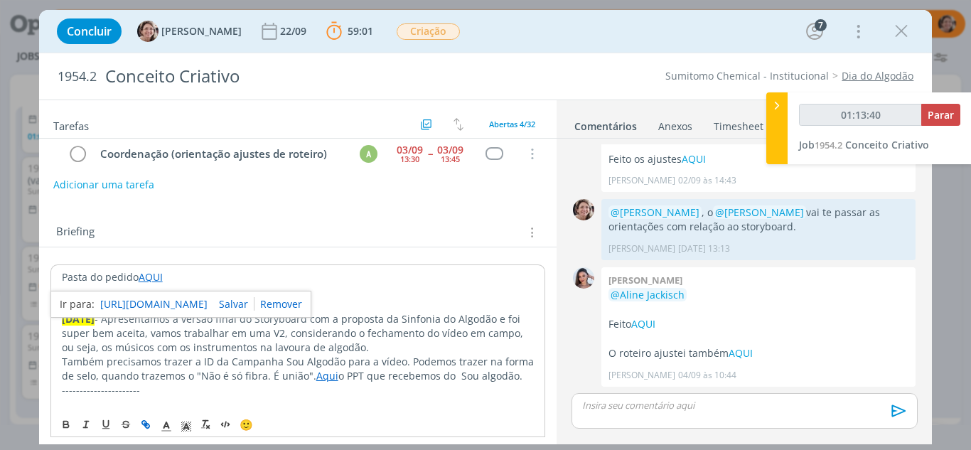
type input "01:14:40"
